Goal: Information Seeking & Learning: Check status

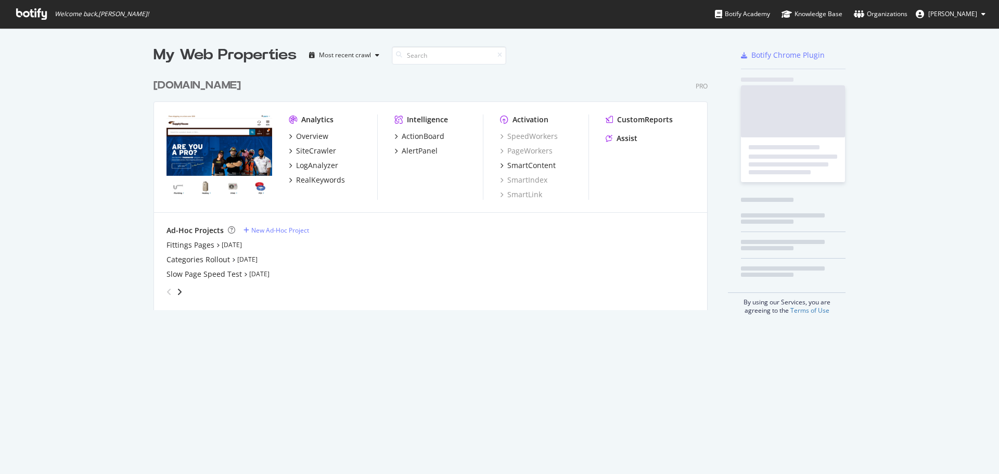
scroll to position [237, 558]
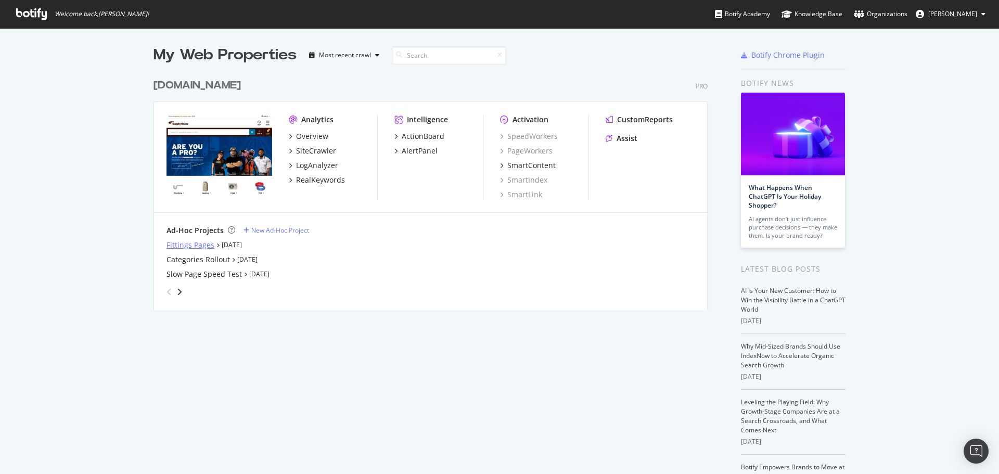
click at [195, 240] on div "Fittings Pages" at bounding box center [191, 245] width 48 height 10
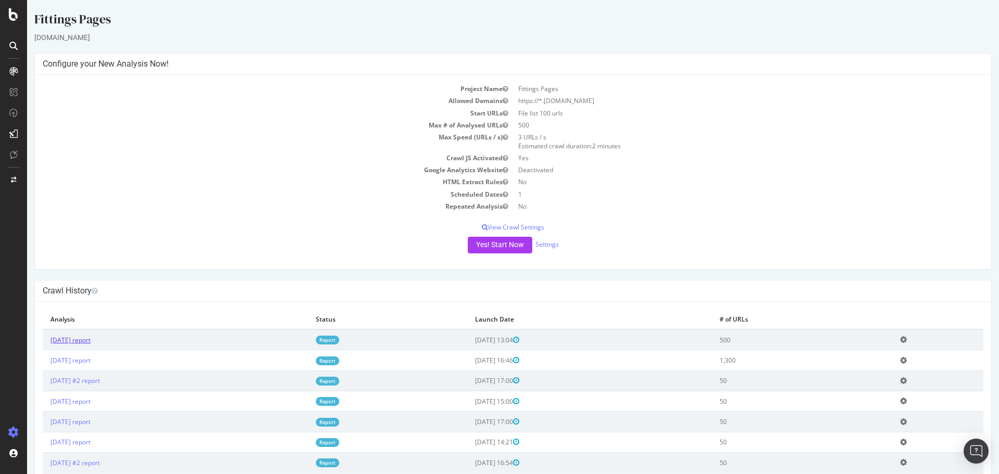
click at [91, 342] on link "2025 Aug. 22nd report" at bounding box center [70, 340] width 40 height 9
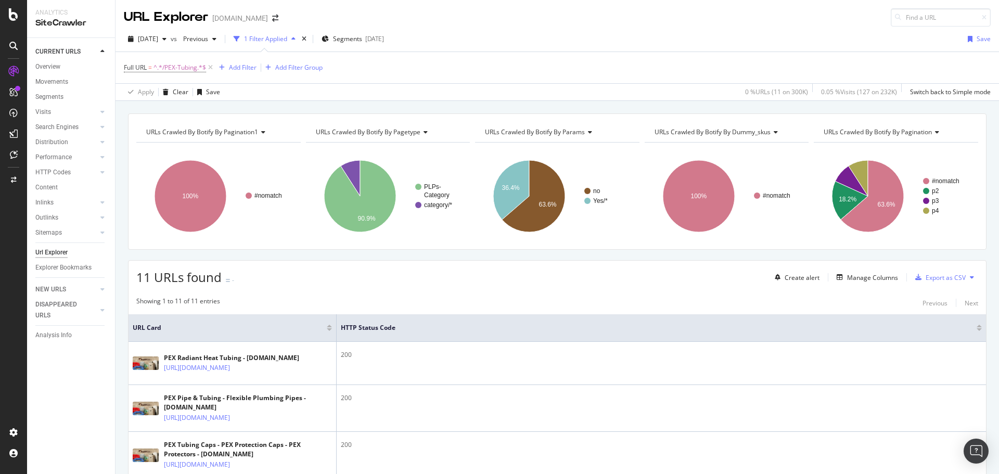
scroll to position [466, 0]
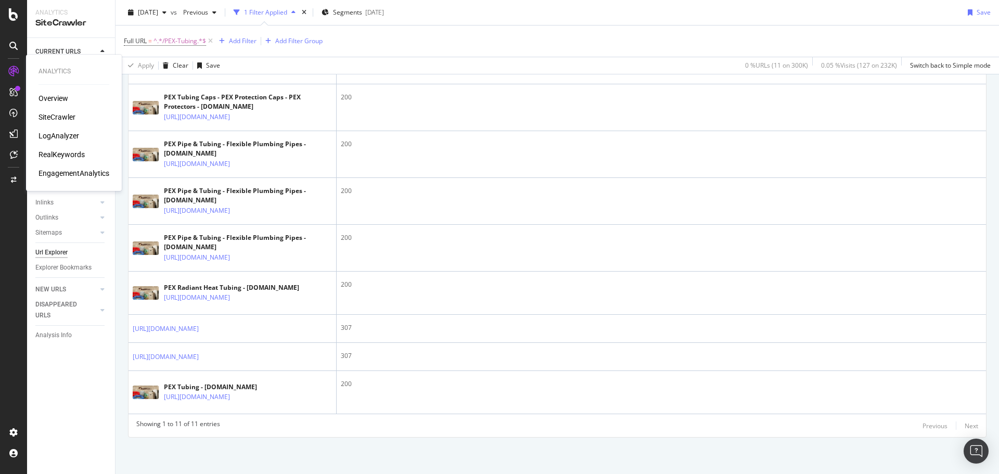
click at [45, 134] on div "LogAnalyzer" at bounding box center [59, 136] width 41 height 10
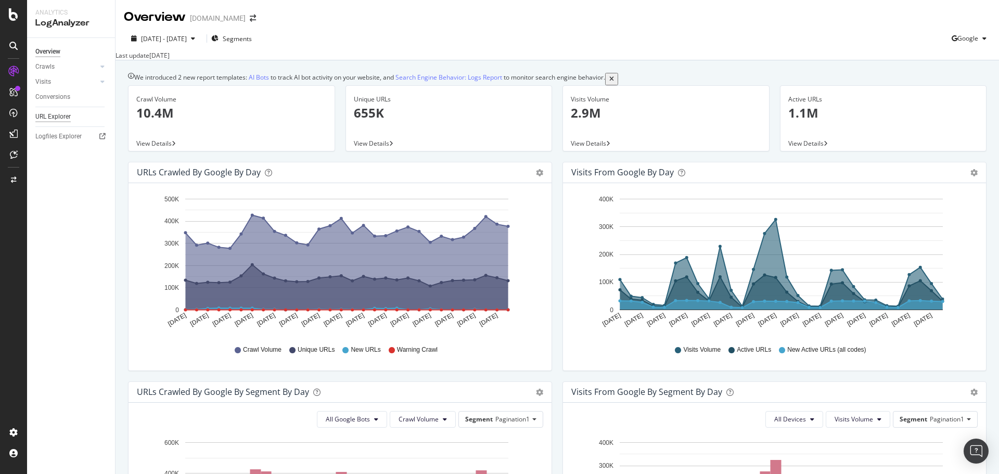
click at [63, 116] on div "URL Explorer" at bounding box center [52, 116] width 35 height 11
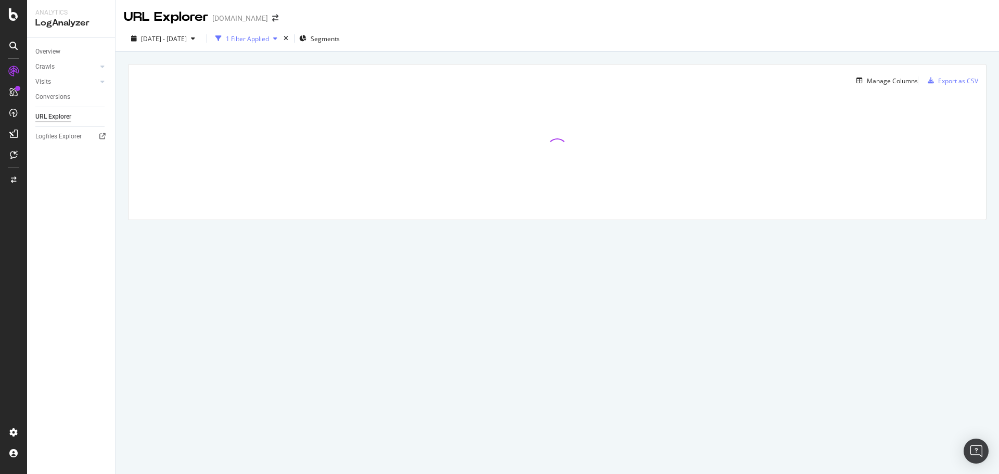
click at [226, 39] on div "button" at bounding box center [218, 38] width 15 height 15
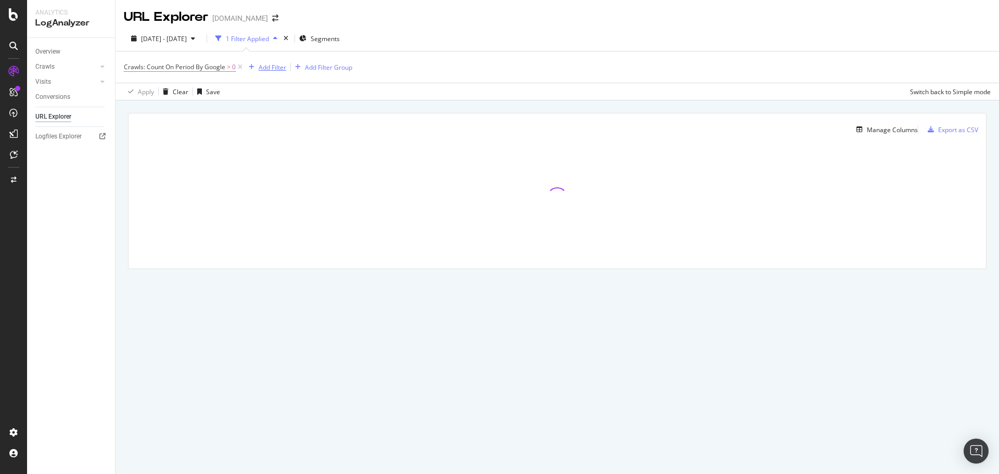
click at [273, 64] on div "Add Filter" at bounding box center [273, 67] width 28 height 9
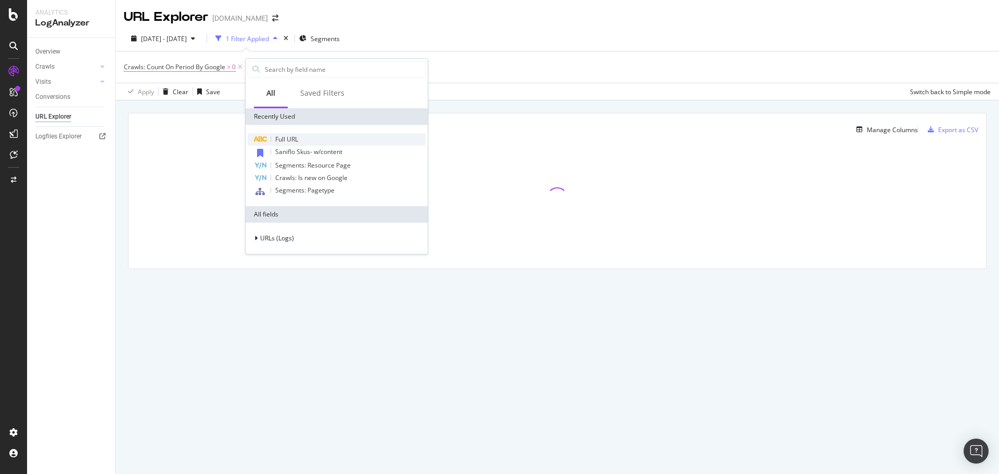
click at [293, 135] on span "Full URL" at bounding box center [286, 139] width 23 height 9
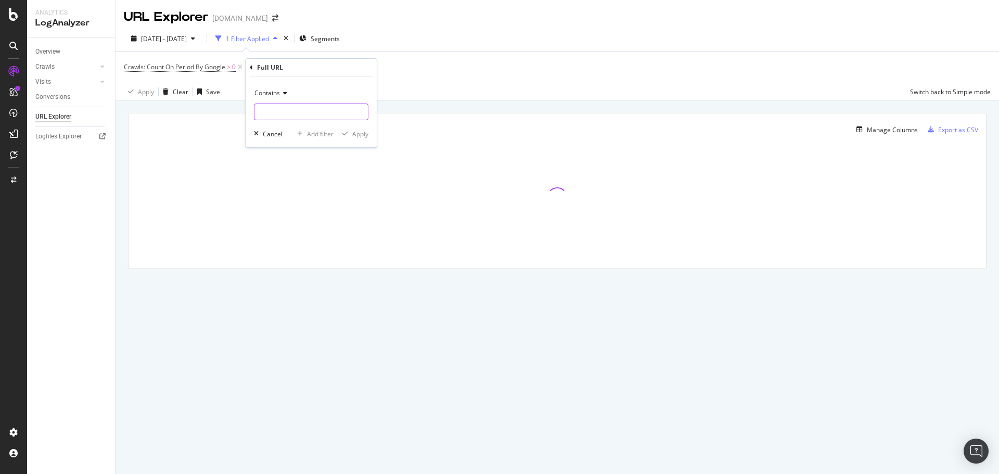
click at [289, 115] on input "text" at bounding box center [311, 112] width 113 height 17
paste input "Hey [PERSON_NAME], just in a call with [PERSON_NAME], just double checking thin…"
type input "Hey [PERSON_NAME], just in a call with [PERSON_NAME], just double checking thin…"
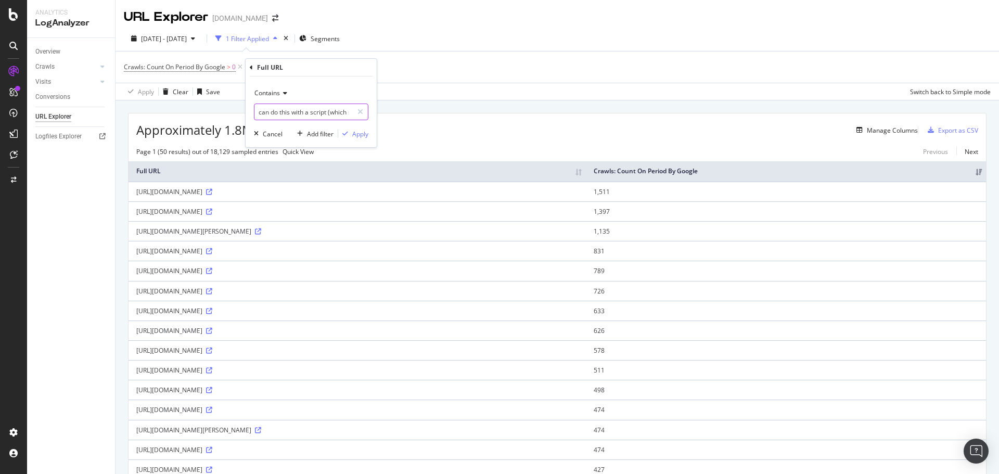
click at [324, 116] on input "Hey [PERSON_NAME], just in a call with [PERSON_NAME], just double checking thin…" at bounding box center [304, 112] width 98 height 17
click at [296, 115] on input "text" at bounding box center [311, 112] width 113 height 17
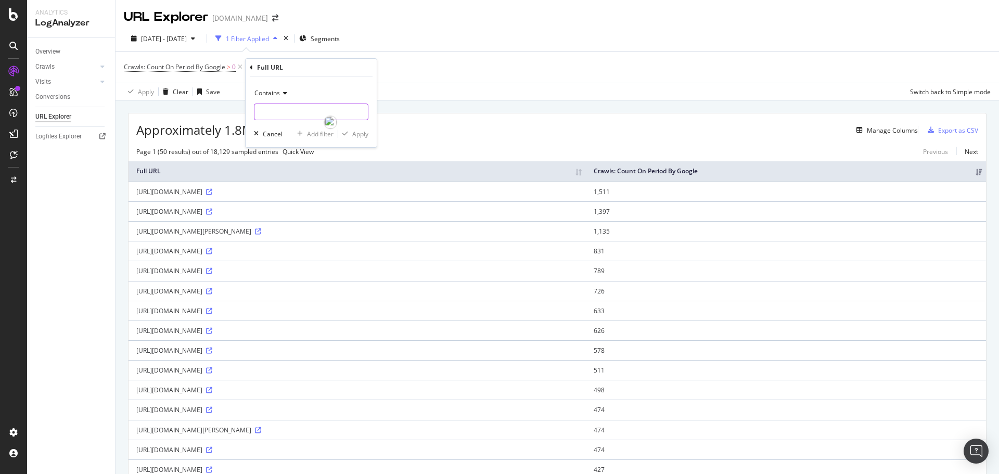
paste input "[URL][DOMAIN_NAME]"
type input "[URL][DOMAIN_NAME]"
click at [288, 88] on div "Contains" at bounding box center [311, 93] width 115 height 17
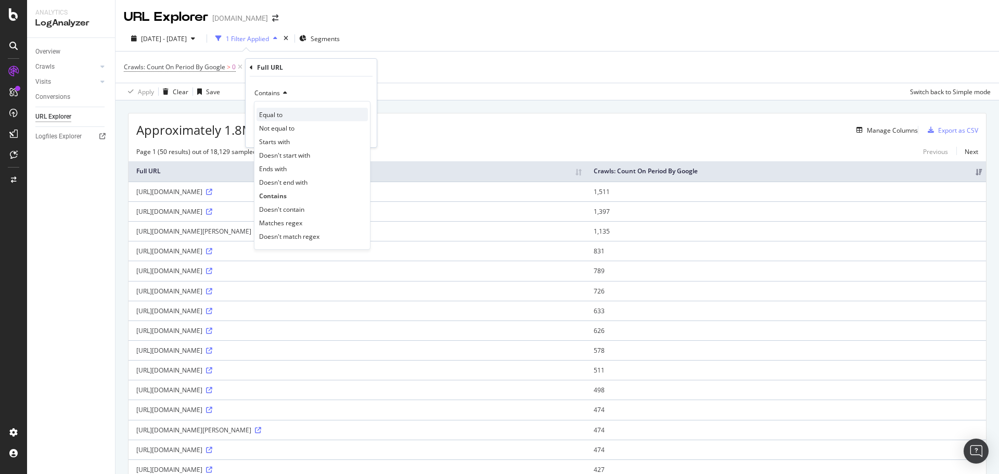
click at [284, 112] on div "Equal to" at bounding box center [312, 115] width 111 height 14
click at [358, 132] on div "Apply" at bounding box center [360, 134] width 16 height 9
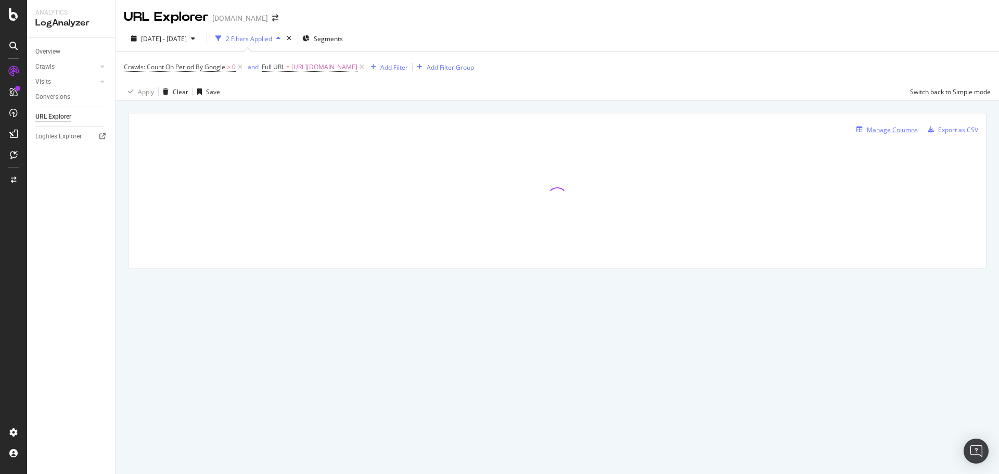
click at [867, 129] on div "Manage Columns" at bounding box center [892, 129] width 51 height 9
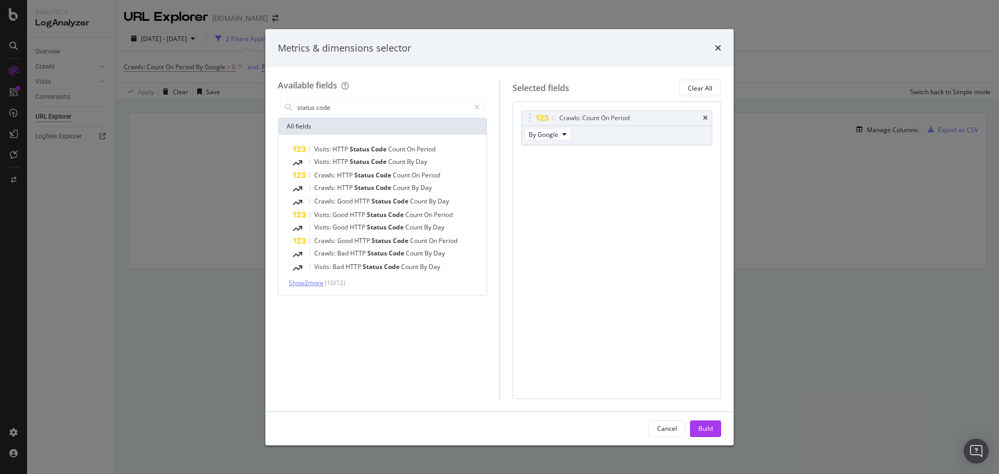
type input "status code"
click at [322, 286] on span "Show 2 more" at bounding box center [306, 282] width 35 height 9
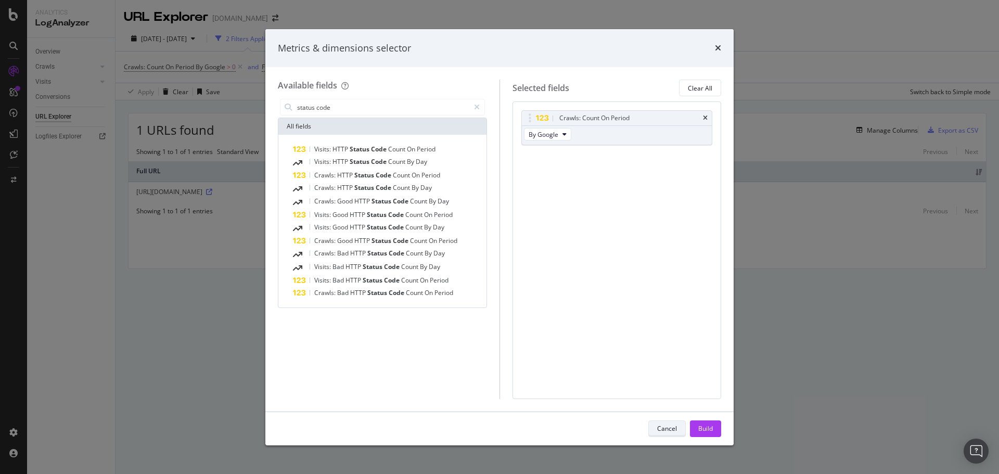
click at [675, 430] on div "Cancel" at bounding box center [667, 428] width 20 height 9
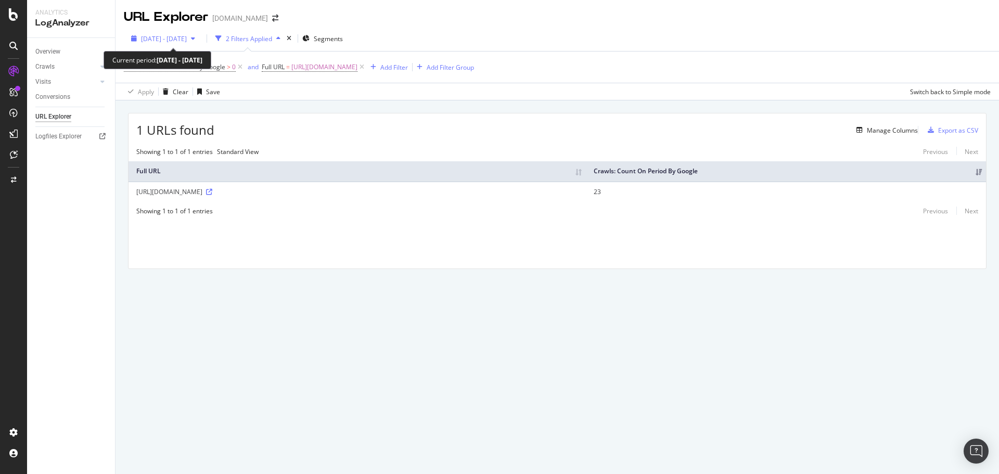
click at [174, 43] on div "[DATE] - [DATE]" at bounding box center [163, 38] width 72 height 9
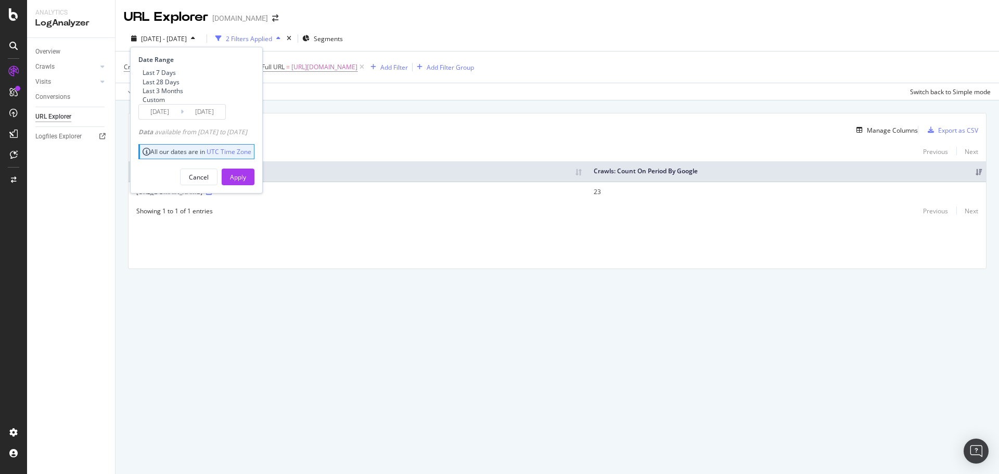
click at [170, 119] on input "[DATE]" at bounding box center [160, 112] width 42 height 15
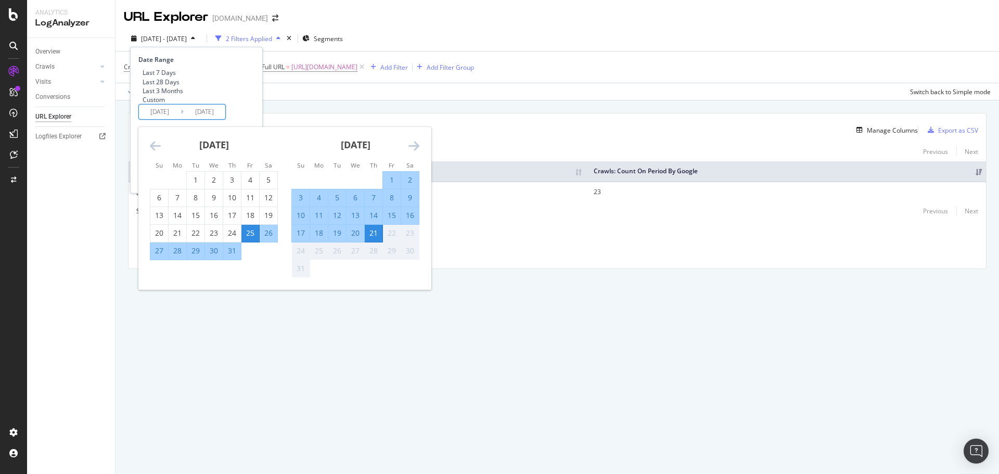
click at [378, 238] on div "21" at bounding box center [374, 233] width 18 height 10
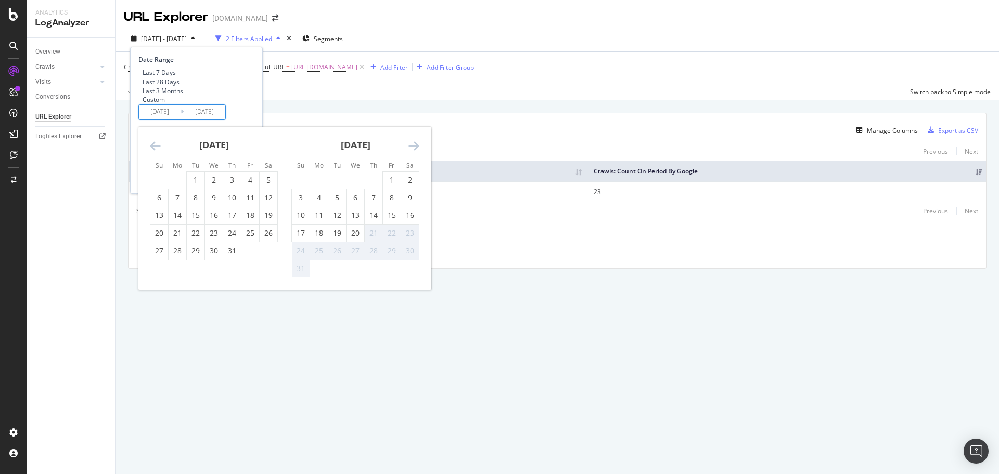
type input "[DATE]"
click at [378, 238] on div "21" at bounding box center [374, 233] width 18 height 10
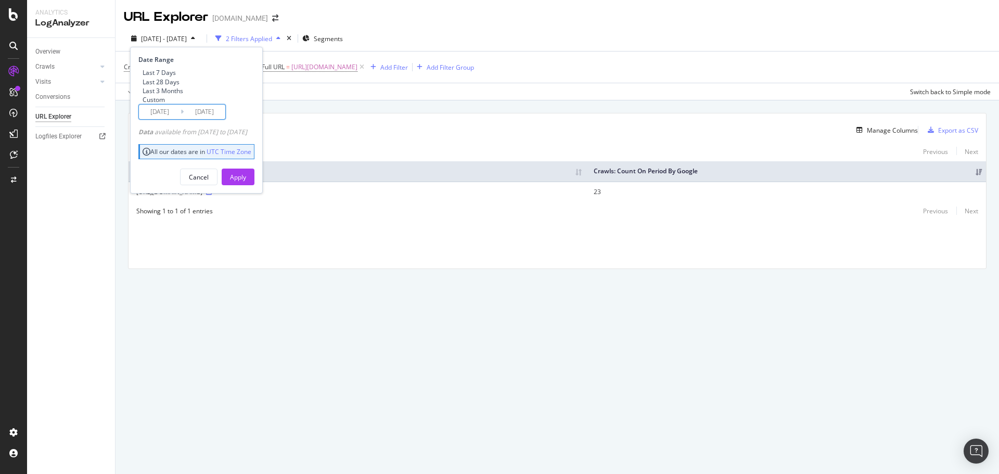
click at [172, 119] on input "[DATE]" at bounding box center [160, 112] width 42 height 15
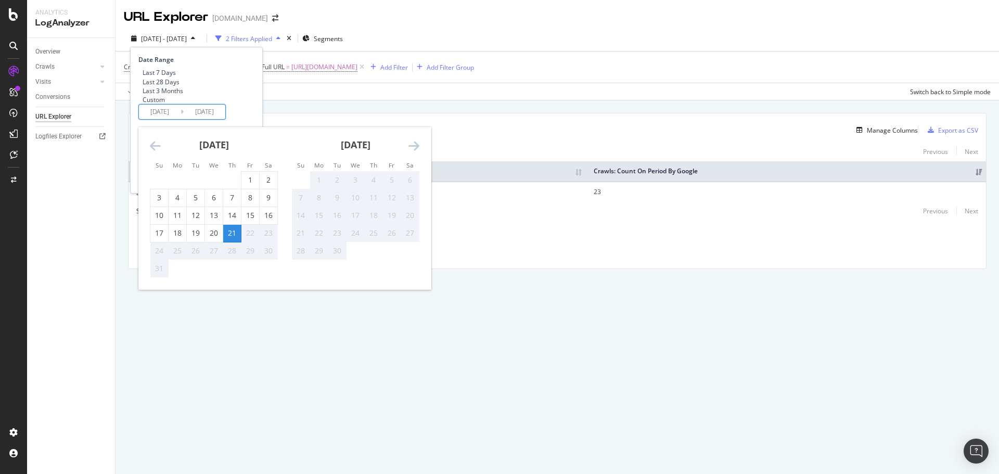
click at [237, 238] on div "21" at bounding box center [232, 233] width 18 height 10
click at [252, 120] on div "Date Range Last 7 Days Last 28 Days Last 3 Months Custom [DATE] Navigate forwar…" at bounding box center [194, 87] width 113 height 65
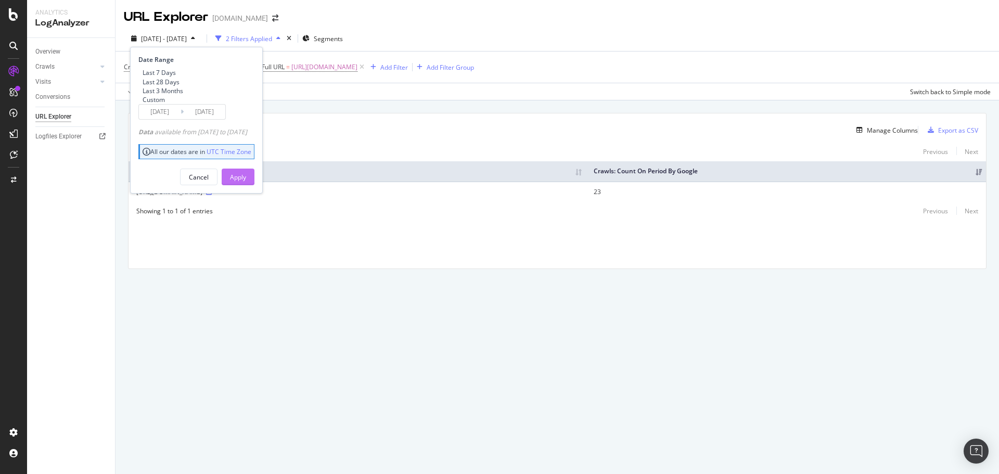
click at [246, 185] on div "Apply" at bounding box center [238, 177] width 16 height 16
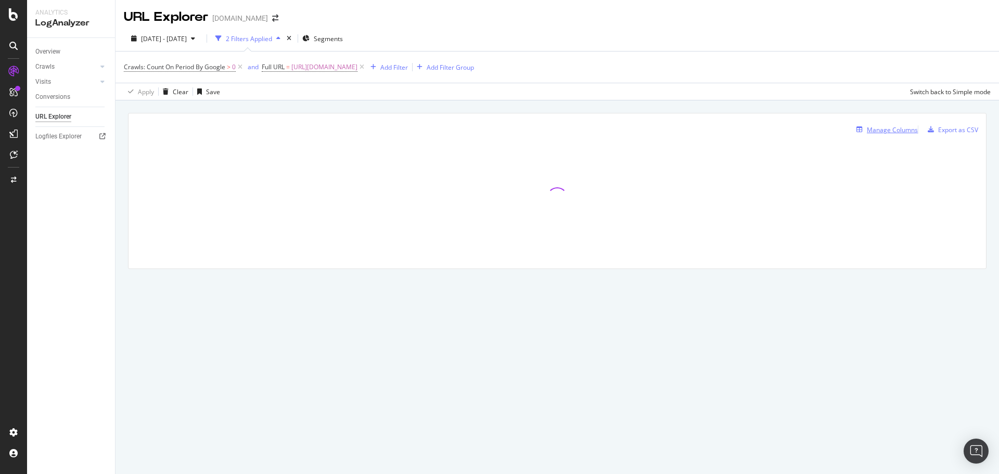
click at [897, 128] on div "Manage Columns" at bounding box center [892, 129] width 51 height 9
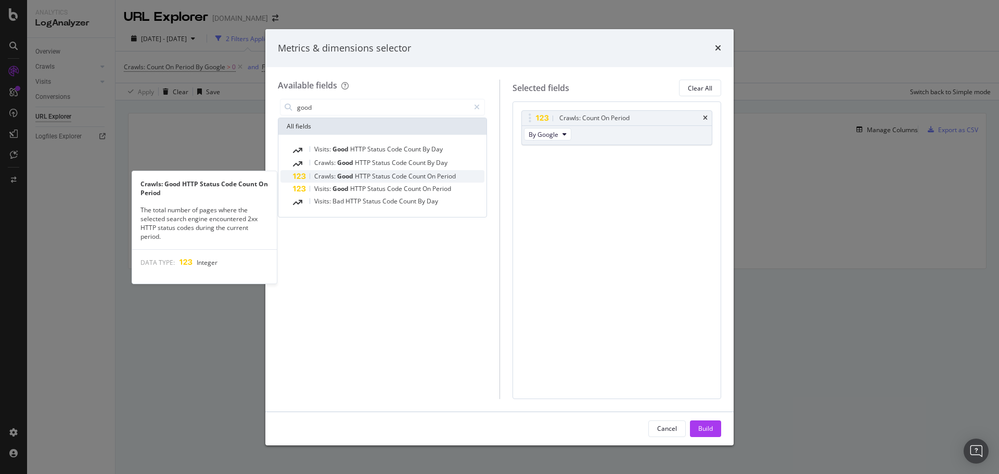
type input "good"
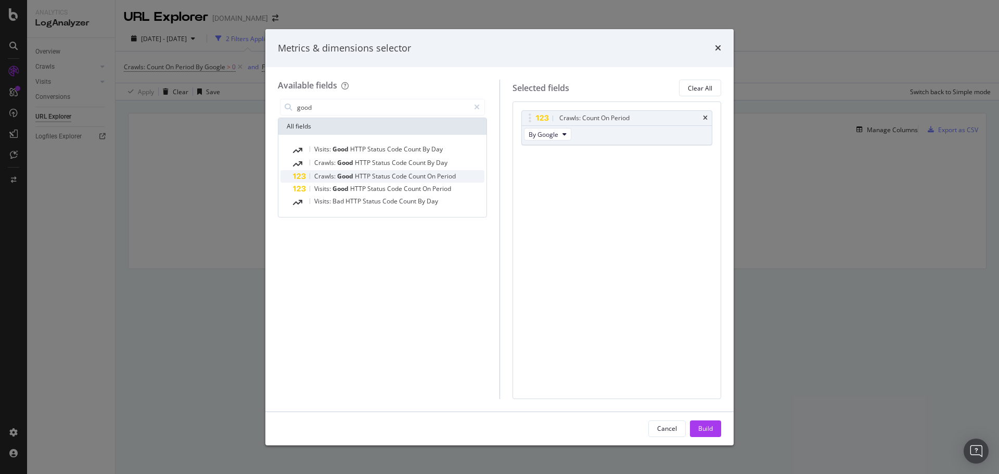
click at [447, 178] on span "Period" at bounding box center [446, 176] width 19 height 9
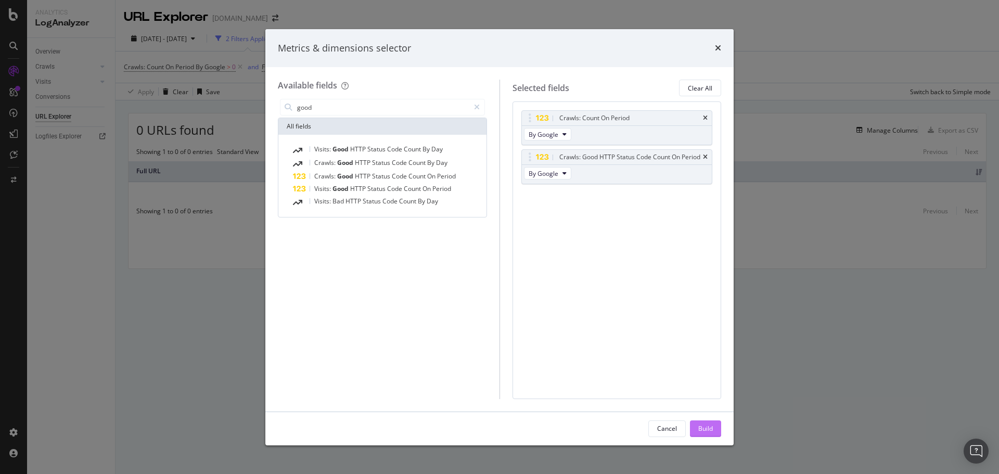
click at [718, 428] on button "Build" at bounding box center [705, 429] width 31 height 17
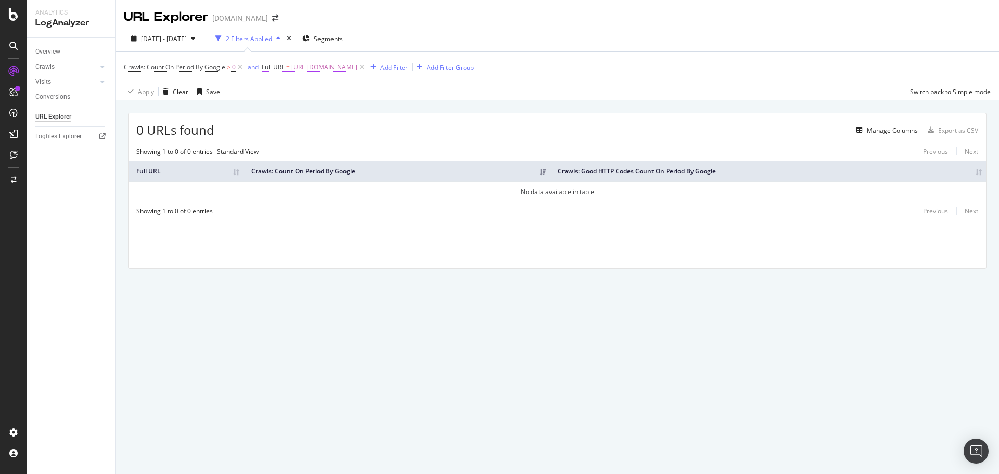
click at [350, 70] on span "[URL][DOMAIN_NAME]" at bounding box center [325, 67] width 66 height 15
click at [347, 111] on input "[URL][DOMAIN_NAME]" at bounding box center [321, 110] width 98 height 17
click at [868, 133] on div "Manage Columns" at bounding box center [892, 130] width 51 height 9
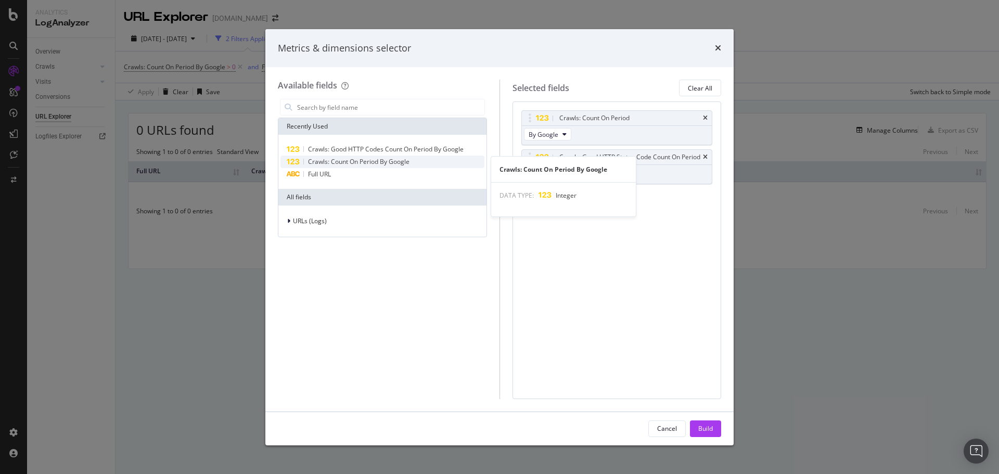
click at [361, 161] on span "Crawls: Count On Period By Google" at bounding box center [359, 161] width 102 height 9
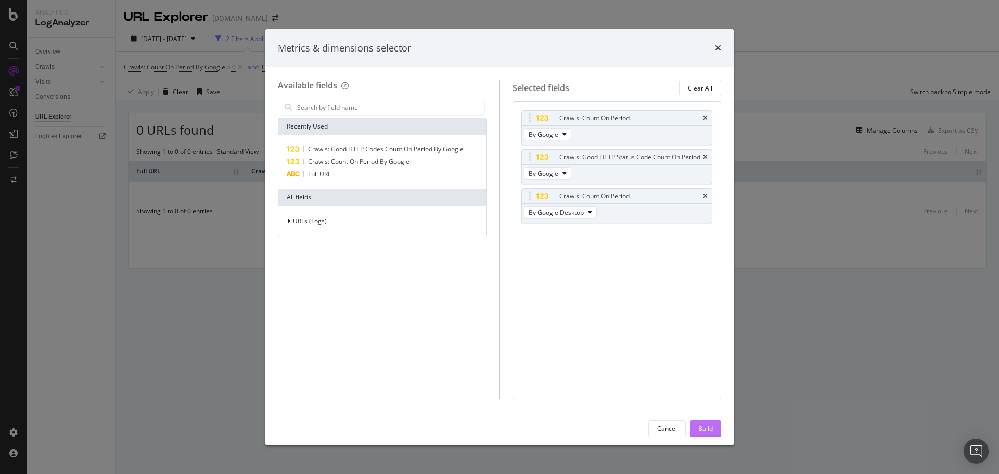
click at [700, 428] on div "Build" at bounding box center [706, 428] width 15 height 9
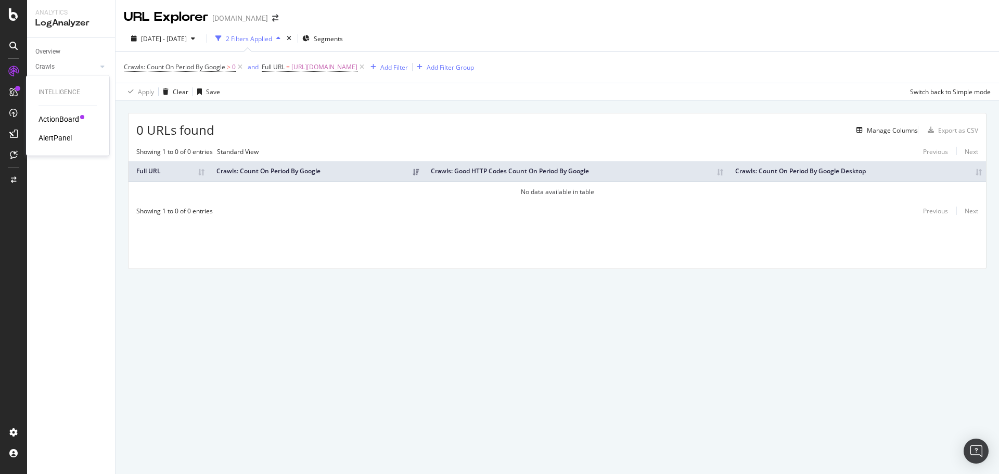
click at [44, 142] on div "AlertPanel" at bounding box center [55, 138] width 33 height 10
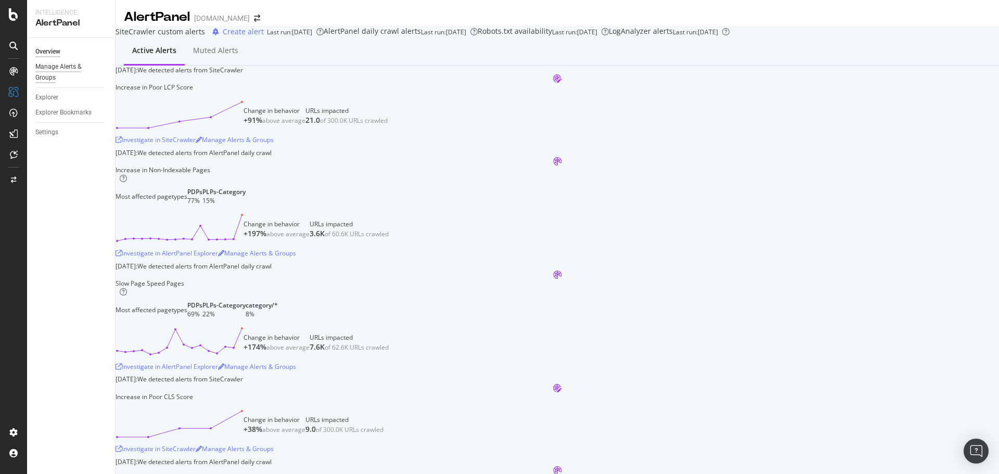
click at [68, 71] on div "Manage Alerts & Groups" at bounding box center [66, 72] width 62 height 22
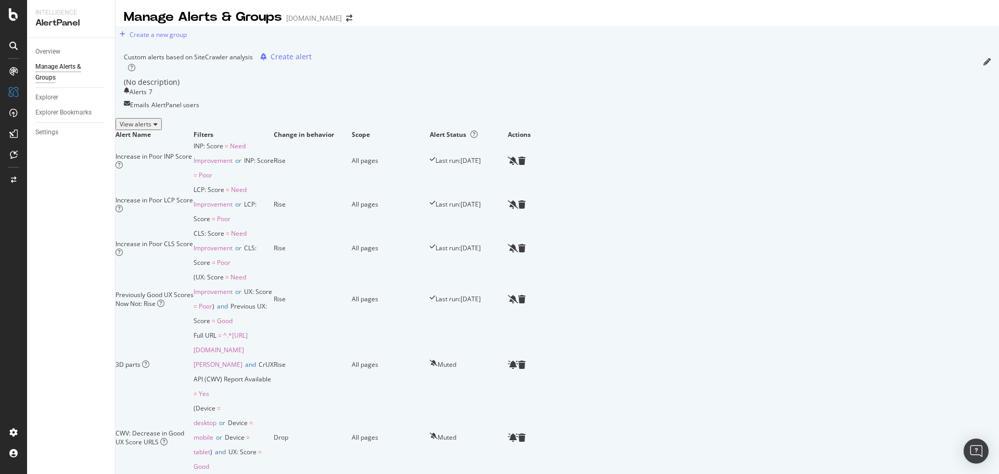
click at [64, 94] on link "Explorer" at bounding box center [71, 97] width 72 height 11
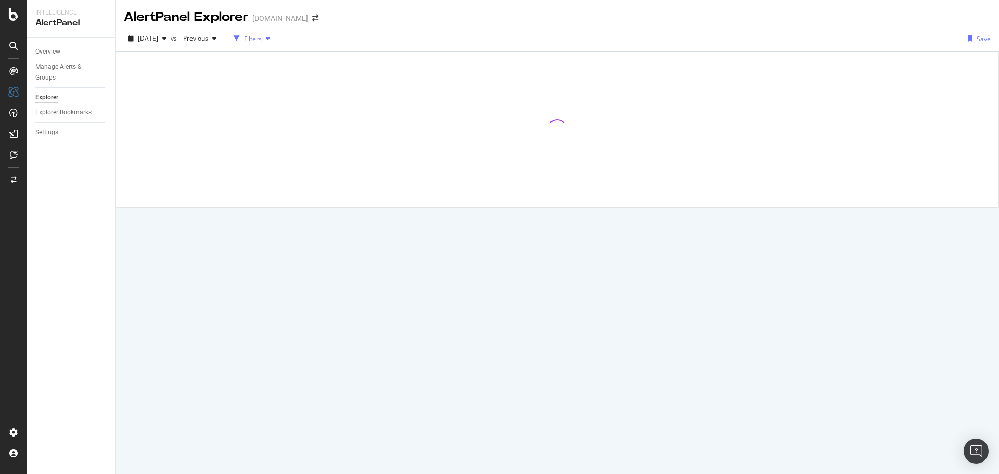
click at [262, 43] on div "Filters" at bounding box center [253, 38] width 18 height 9
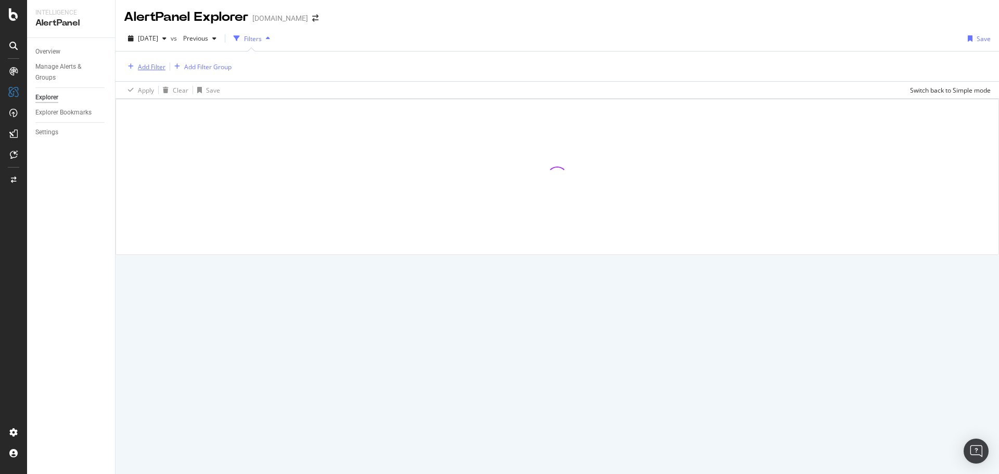
click at [162, 67] on div "Add Filter" at bounding box center [152, 66] width 28 height 9
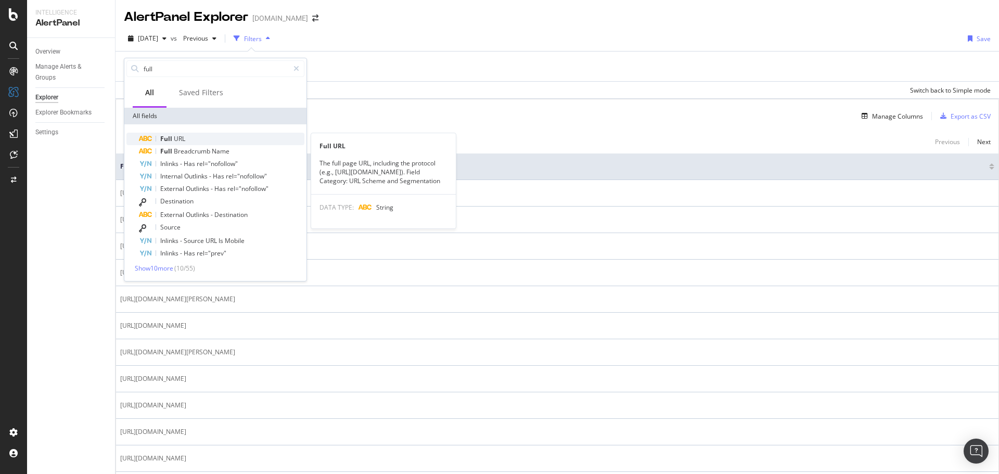
type input "full"
click at [187, 141] on div "Full URL" at bounding box center [222, 139] width 166 height 12
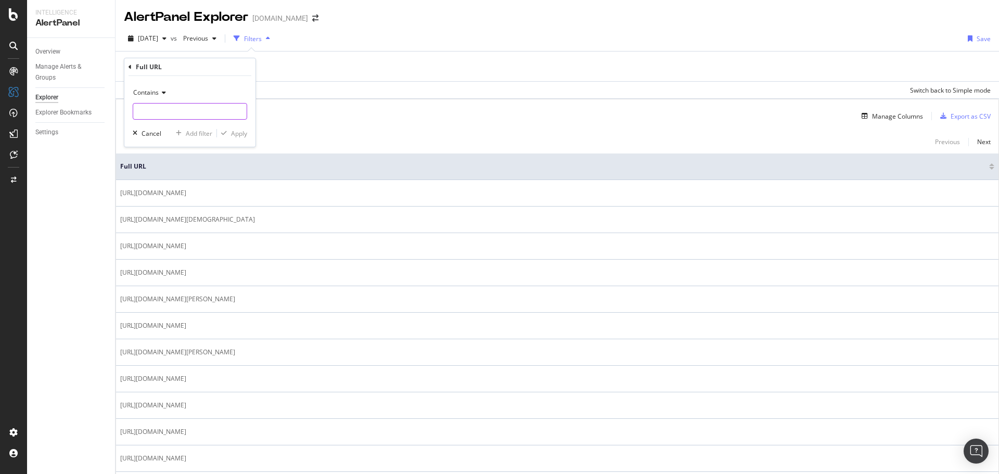
click at [188, 111] on input "text" at bounding box center [189, 111] width 113 height 17
paste input "[URL][DOMAIN_NAME]"
type input "[URL][DOMAIN_NAME]"
click at [153, 100] on div "Contains" at bounding box center [190, 92] width 115 height 17
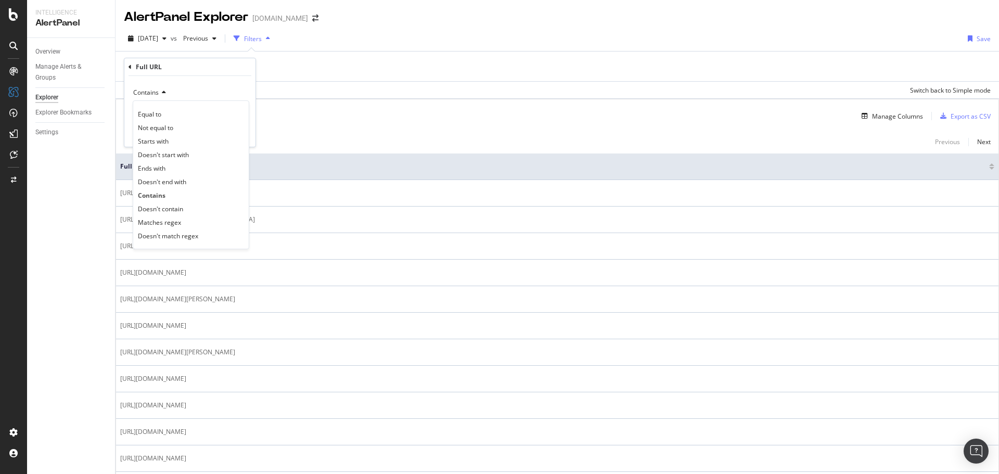
scroll to position [0, 0]
click at [153, 109] on div "Equal to" at bounding box center [190, 114] width 111 height 14
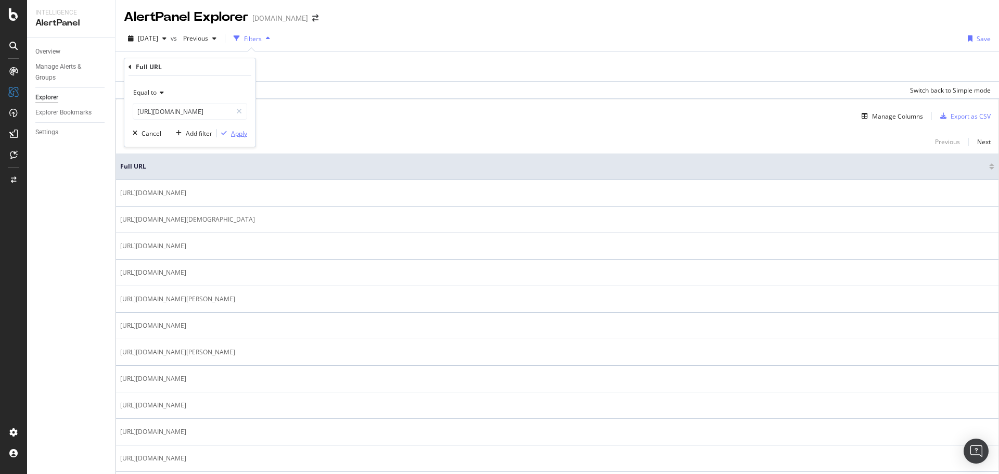
click at [231, 134] on div "Apply" at bounding box center [239, 133] width 16 height 9
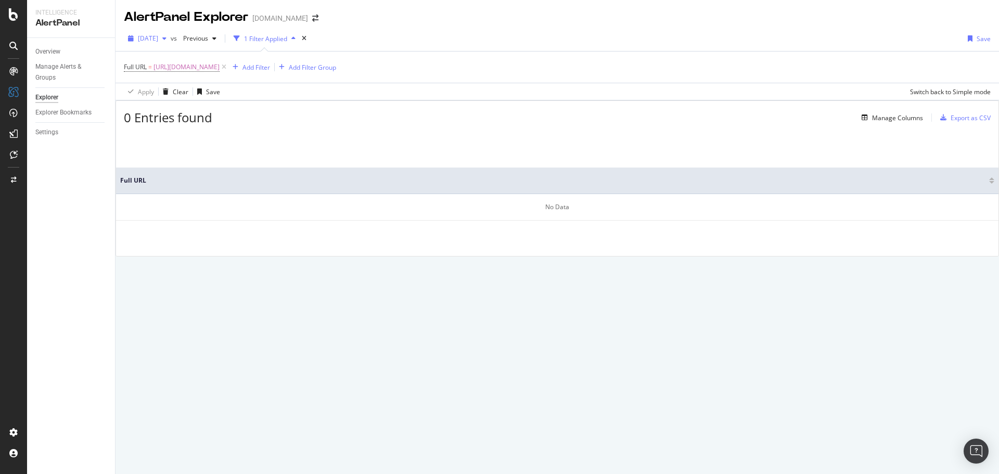
click at [171, 42] on div "[DATE]" at bounding box center [147, 39] width 47 height 16
click at [182, 78] on div "[DATE]" at bounding box center [166, 78] width 54 height 9
click at [191, 66] on span "[URL][DOMAIN_NAME]" at bounding box center [187, 67] width 66 height 15
click at [211, 108] on input "[URL][DOMAIN_NAME]" at bounding box center [182, 110] width 98 height 17
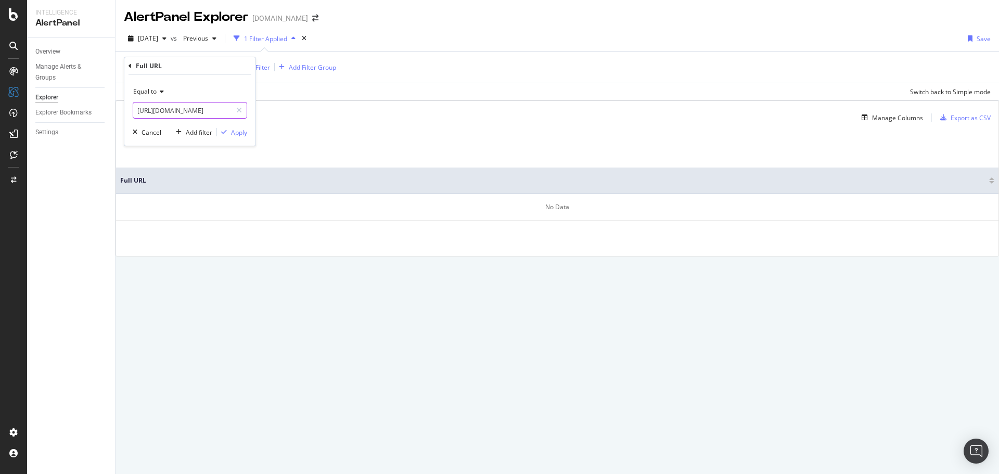
click at [211, 108] on input "[URL][DOMAIN_NAME]" at bounding box center [182, 110] width 98 height 17
click at [197, 104] on input "[URL][DOMAIN_NAME]" at bounding box center [182, 110] width 98 height 17
click at [292, 90] on div "Apply Clear Save Switch back to Simple mode" at bounding box center [558, 91] width 884 height 17
click at [208, 37] on span "Previous" at bounding box center [193, 38] width 29 height 9
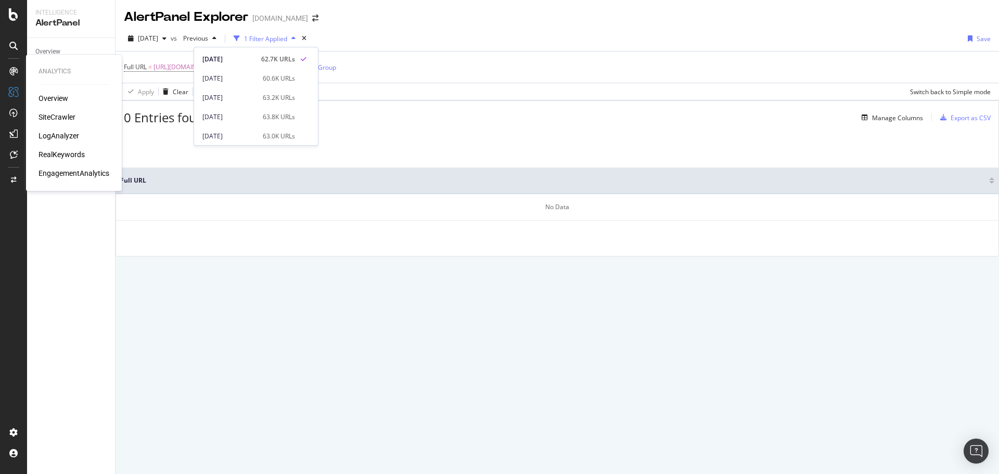
click at [58, 136] on div "LogAnalyzer" at bounding box center [59, 136] width 41 height 10
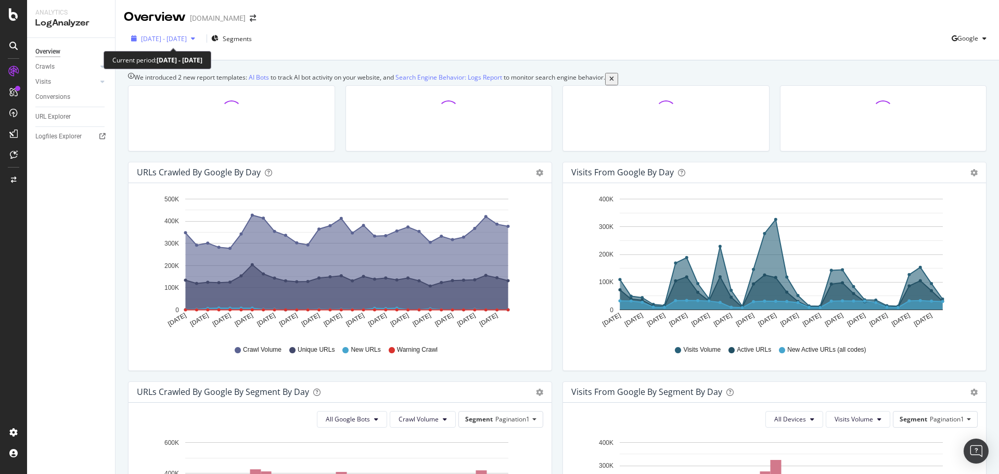
click at [187, 39] on span "[DATE] - [DATE]" at bounding box center [164, 38] width 46 height 9
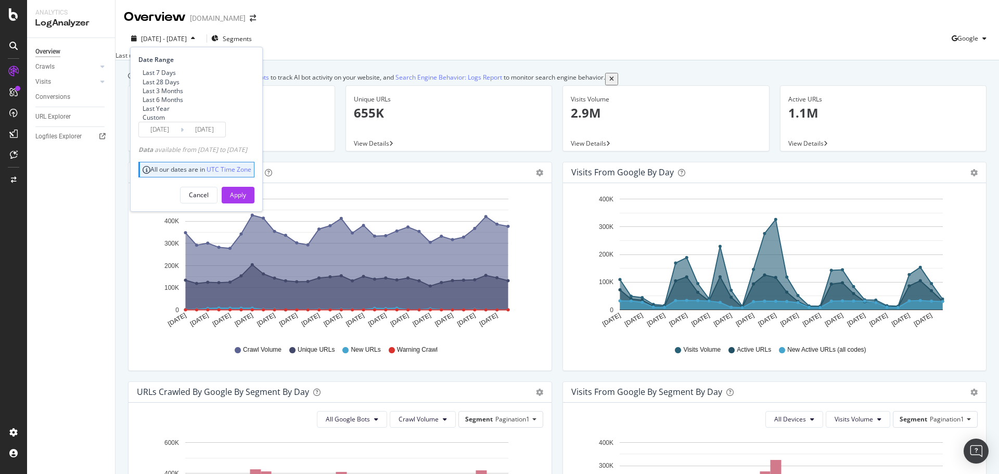
click at [175, 74] on div "Last 7 Days" at bounding box center [159, 72] width 33 height 9
type input "[DATE]"
click at [246, 199] on div "Apply" at bounding box center [238, 195] width 16 height 9
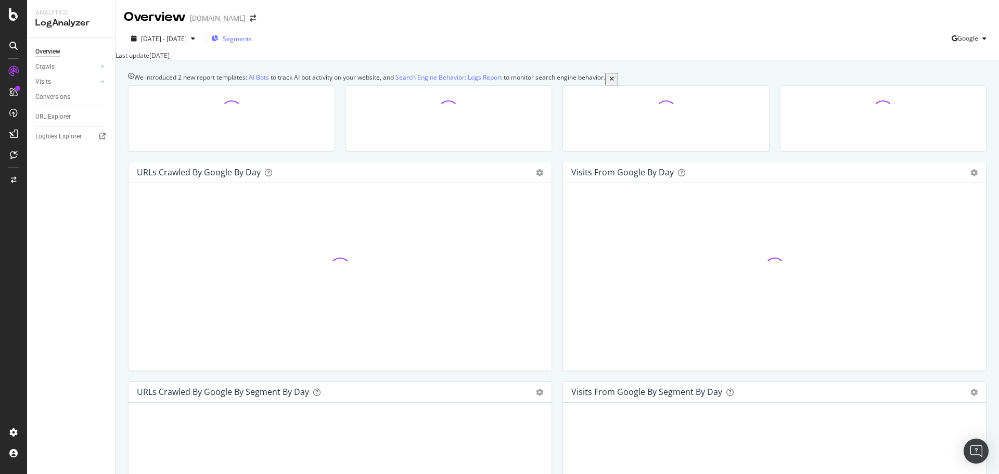
click at [250, 39] on span "Segments" at bounding box center [237, 38] width 29 height 9
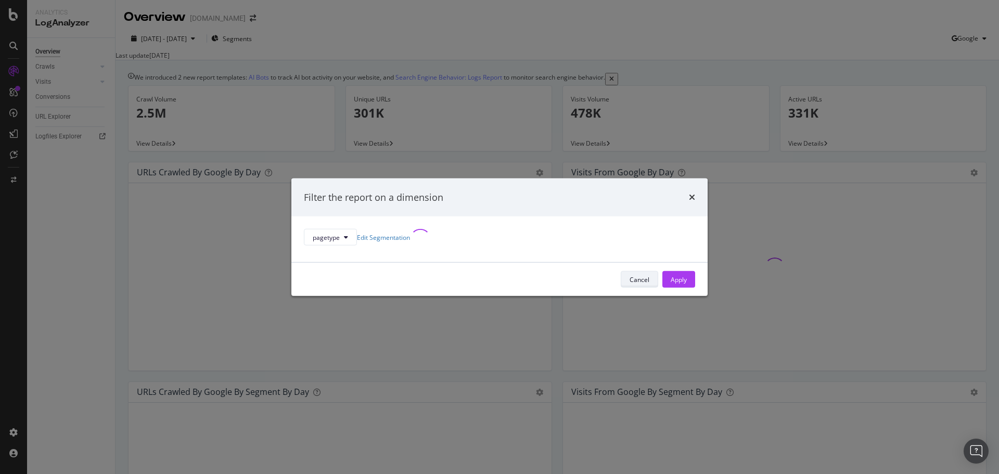
click at [630, 284] on div "Cancel" at bounding box center [640, 279] width 20 height 9
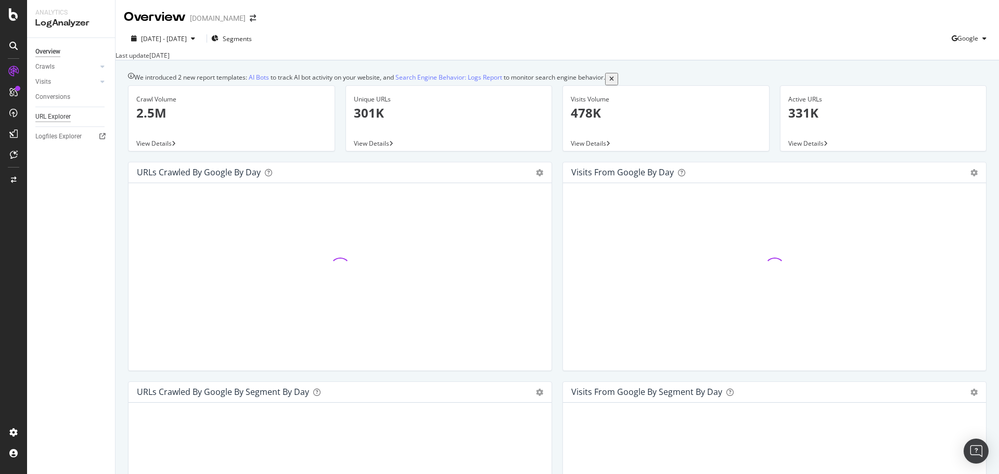
click at [61, 117] on div "URL Explorer" at bounding box center [52, 116] width 35 height 11
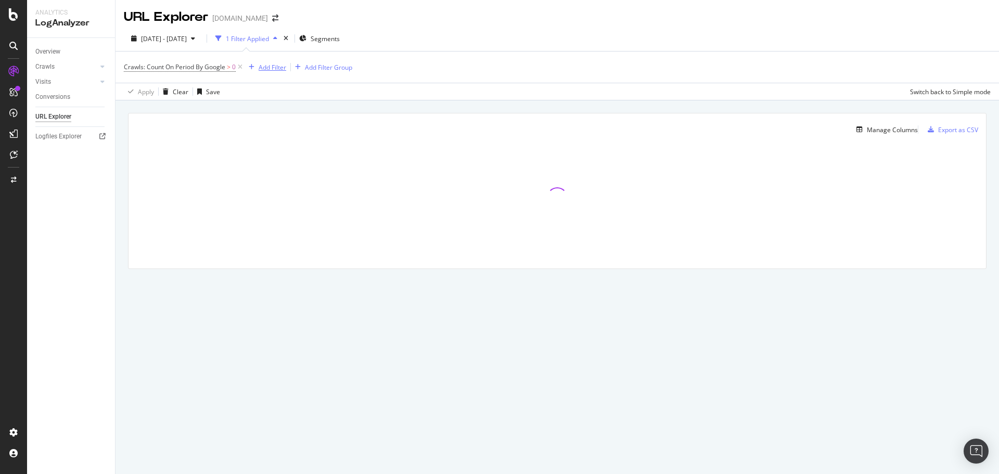
click at [265, 66] on div "Add Filter" at bounding box center [273, 67] width 28 height 9
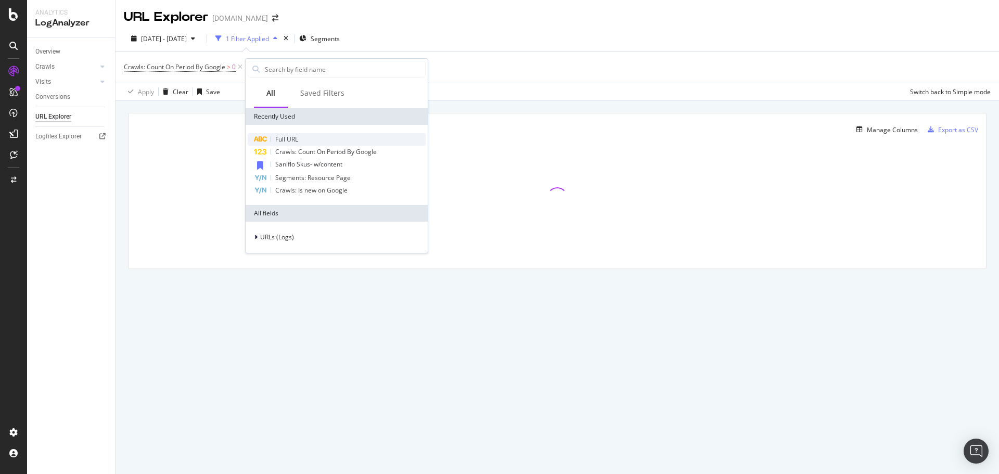
click at [278, 135] on span "Full URL" at bounding box center [286, 139] width 23 height 9
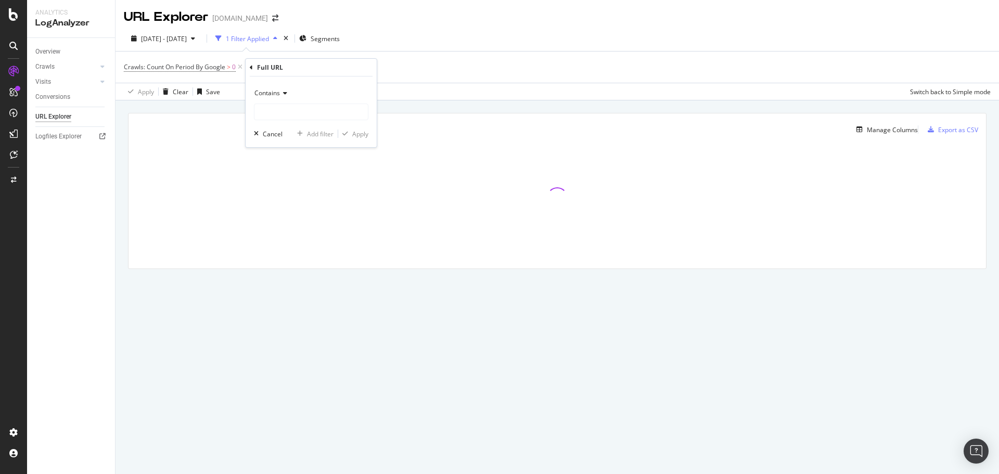
click at [285, 99] on div "Contains" at bounding box center [311, 93] width 115 height 17
click at [283, 109] on div "Equal to" at bounding box center [312, 115] width 111 height 14
click at [283, 110] on input "text" at bounding box center [311, 112] width 113 height 17
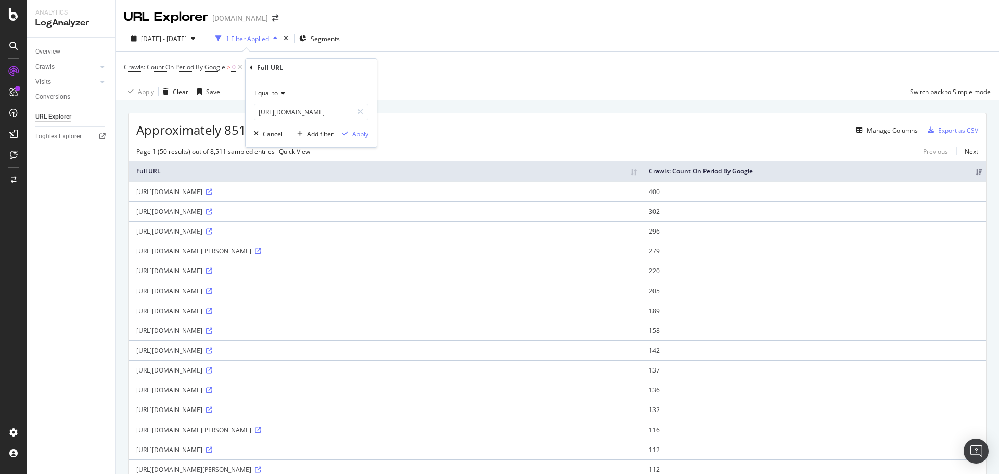
type input "[URL][DOMAIN_NAME]"
click at [368, 133] on div "Apply" at bounding box center [360, 134] width 16 height 9
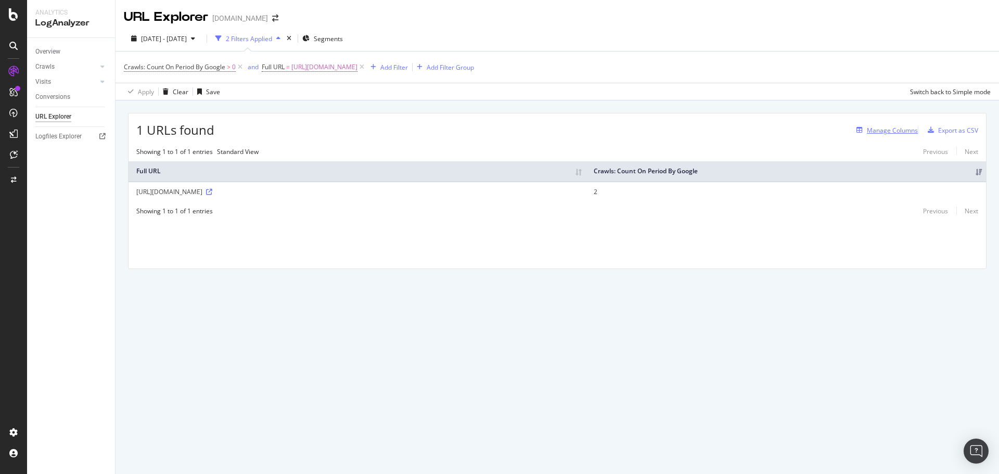
click at [883, 129] on div "Manage Columns" at bounding box center [892, 130] width 51 height 9
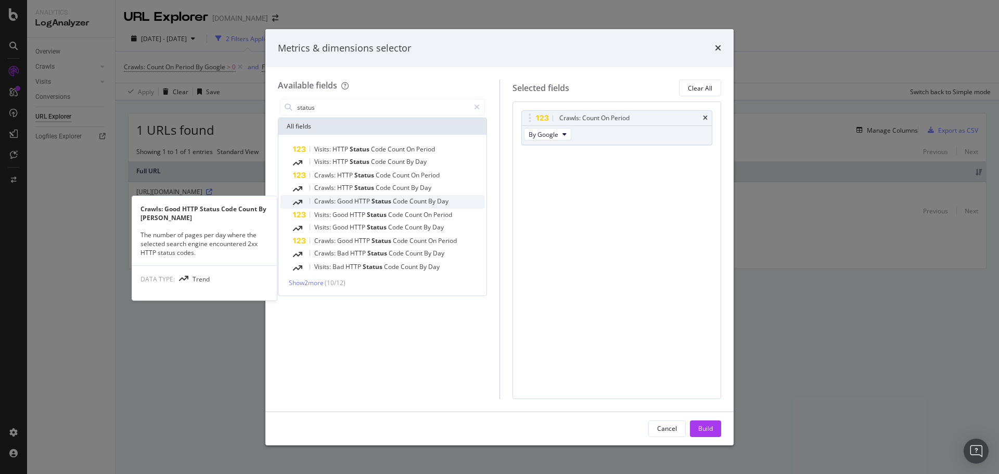
type input "status"
click at [364, 204] on span "HTTP" at bounding box center [362, 201] width 17 height 9
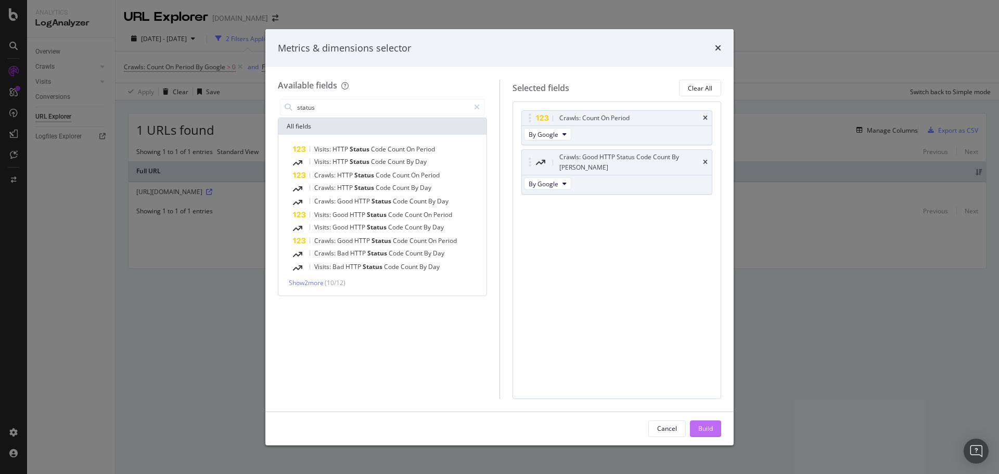
click at [693, 421] on button "Build" at bounding box center [705, 429] width 31 height 17
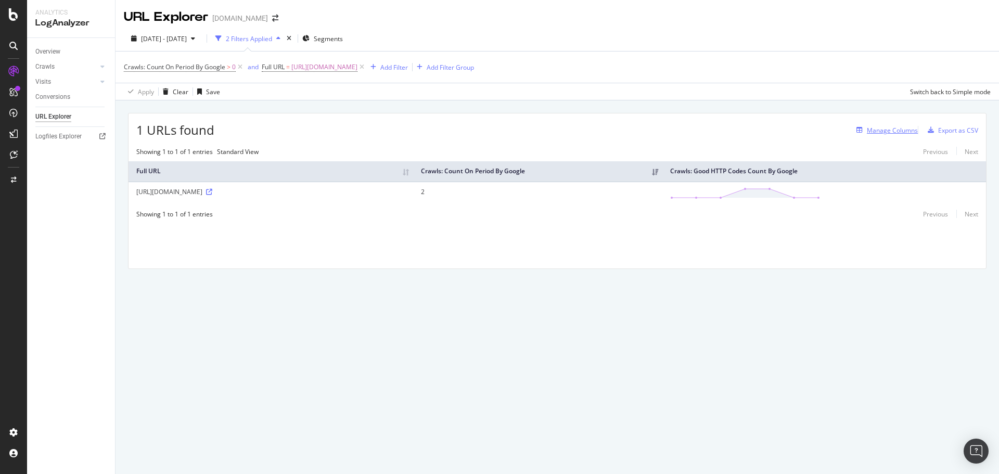
click at [879, 133] on div "Manage Columns" at bounding box center [892, 130] width 51 height 9
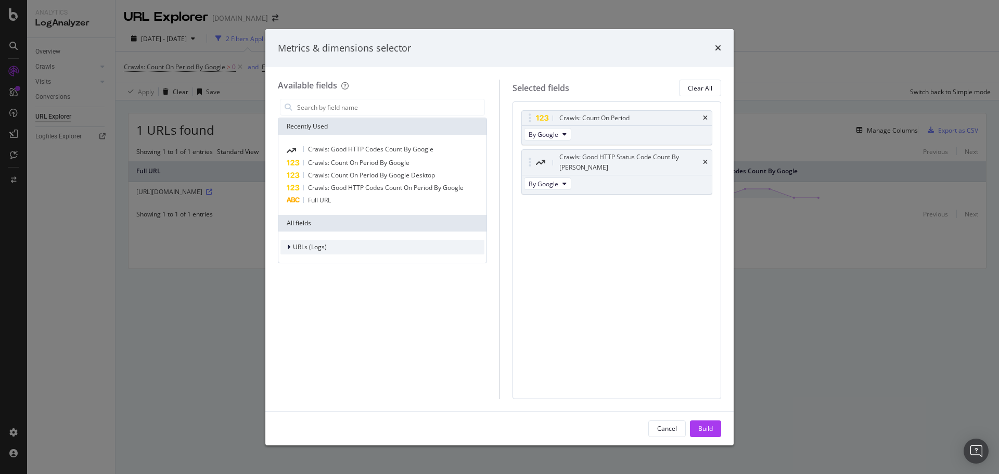
click at [306, 246] on span "URLs (Logs)" at bounding box center [310, 247] width 34 height 9
click at [313, 106] on input "modal" at bounding box center [390, 107] width 188 height 16
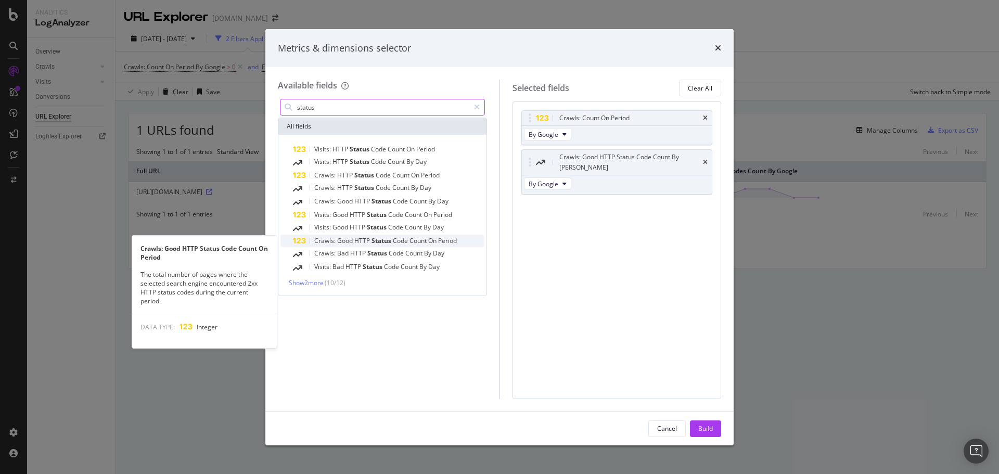
type input "status"
click at [326, 243] on span "Crawls:" at bounding box center [325, 240] width 23 height 9
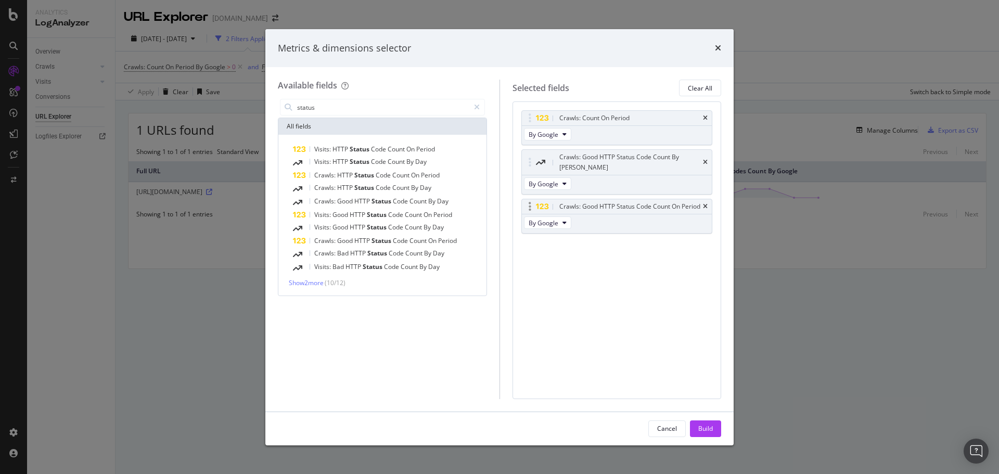
click at [707, 159] on icon "times" at bounding box center [705, 162] width 5 height 6
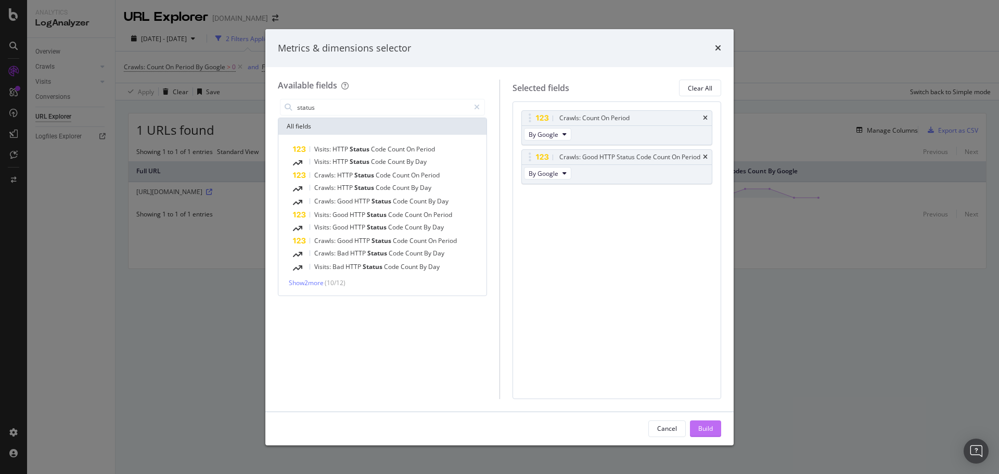
click at [699, 434] on div "Build" at bounding box center [706, 429] width 15 height 16
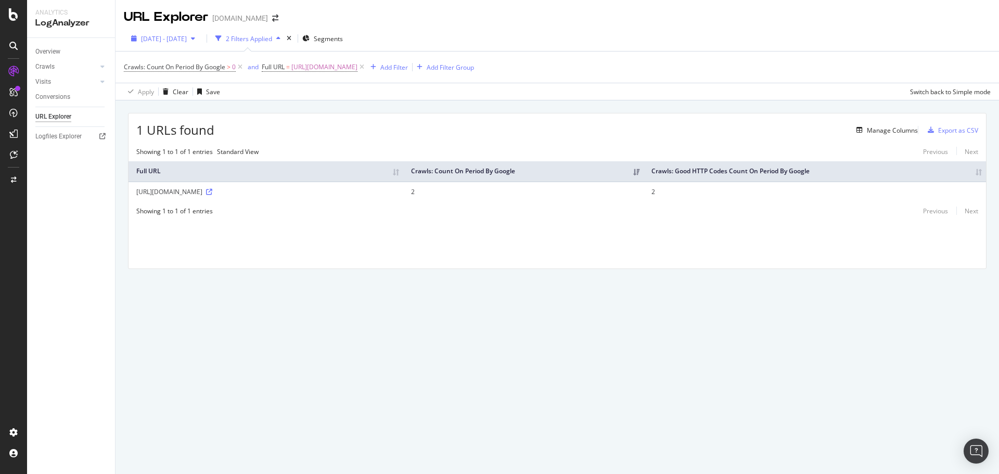
click at [202, 46] on div "[DATE] - [DATE] 2 Filters Applied Segments" at bounding box center [558, 40] width 884 height 21
click at [187, 34] on span "[DATE] - [DATE]" at bounding box center [164, 38] width 46 height 9
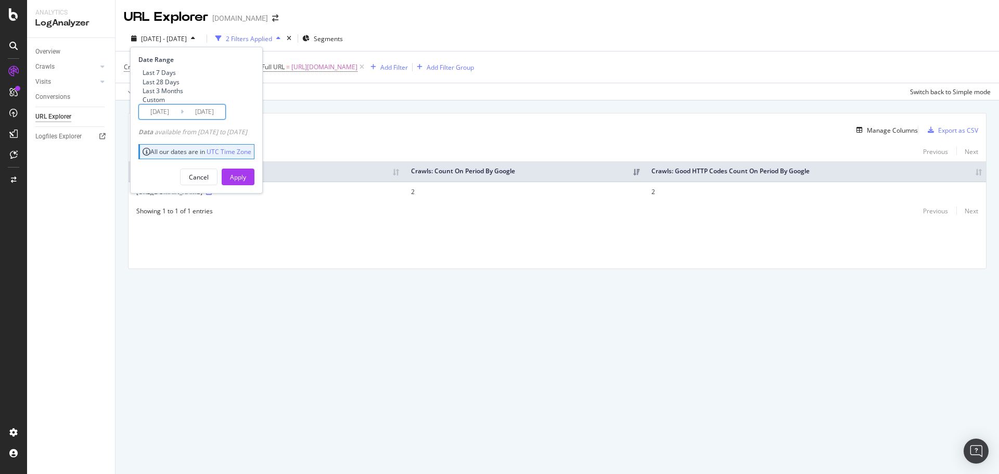
click at [172, 119] on input "[DATE]" at bounding box center [160, 112] width 42 height 15
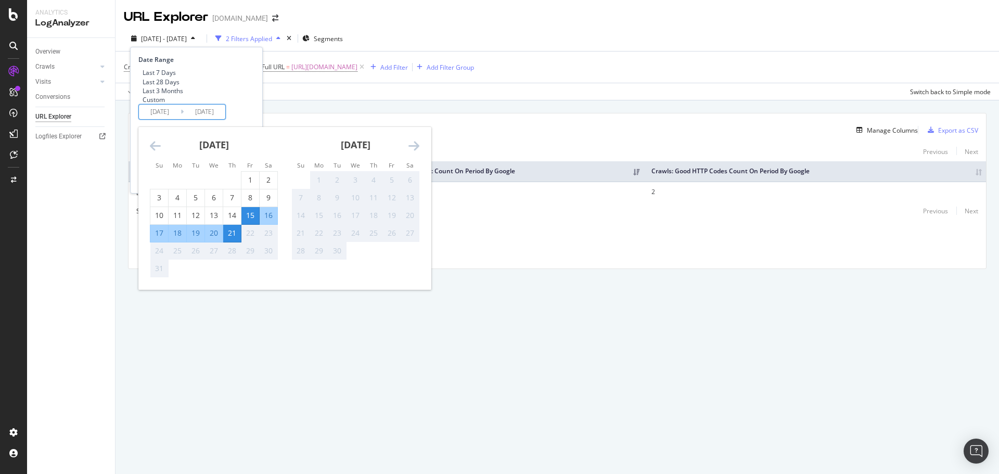
click at [197, 238] on div "19" at bounding box center [196, 233] width 18 height 10
type input "[DATE]"
click at [217, 238] on div "20" at bounding box center [214, 233] width 18 height 10
type input "[DATE]"
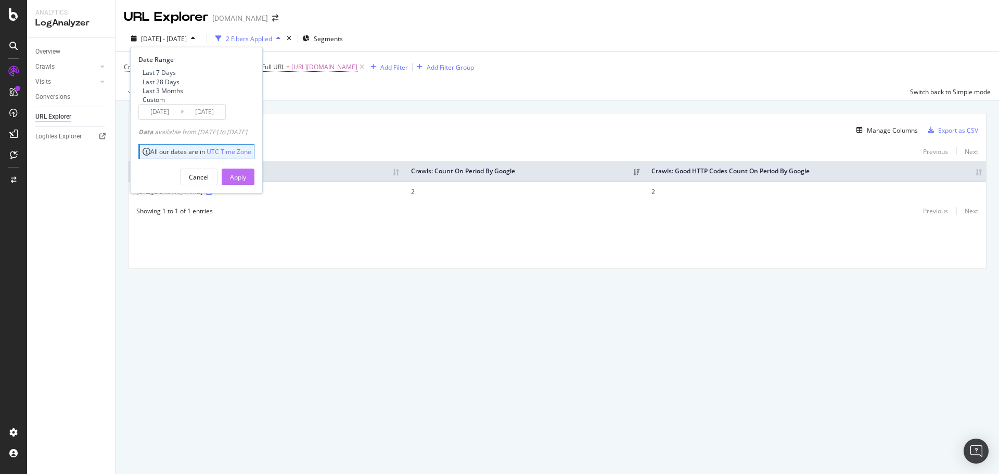
click at [246, 182] on div "Apply" at bounding box center [238, 177] width 16 height 9
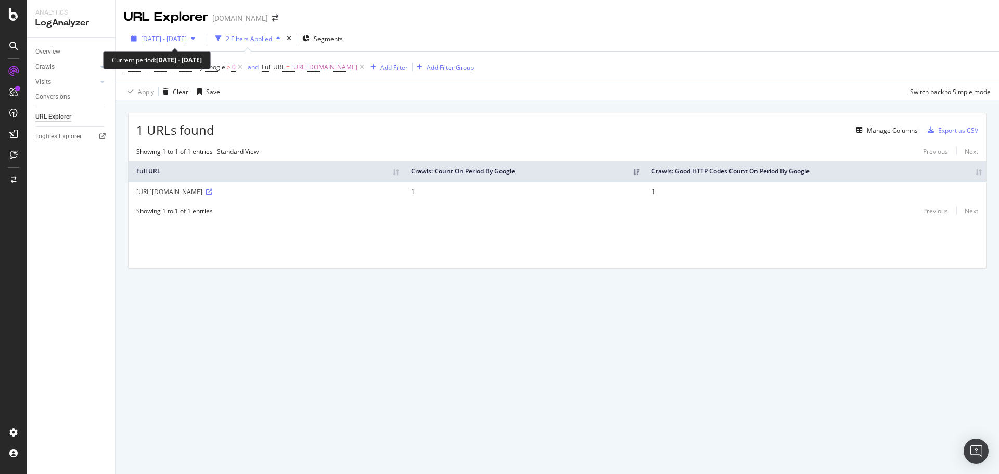
click at [187, 37] on span "[DATE] - [DATE]" at bounding box center [164, 38] width 46 height 9
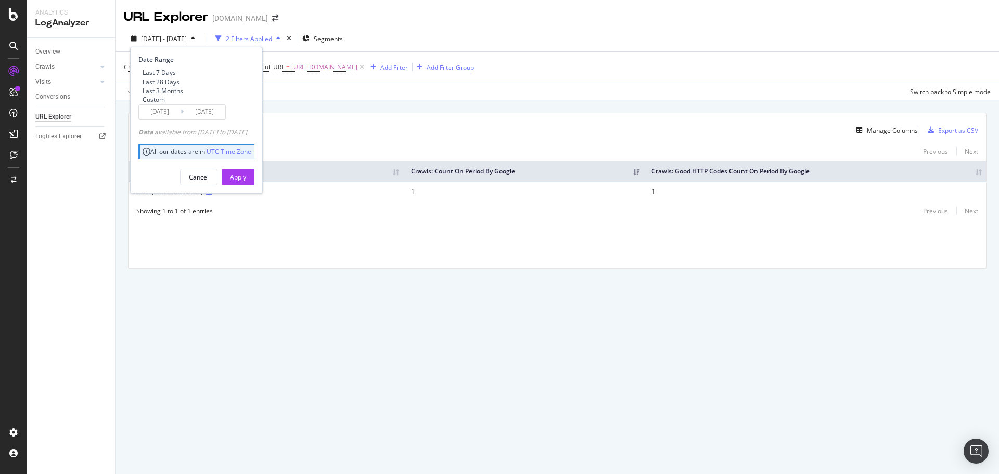
click at [322, 384] on div "URL Explorer [DOMAIN_NAME] [DATE] - [DATE] 2 Filters Applied Segments Date Rang…" at bounding box center [558, 237] width 884 height 474
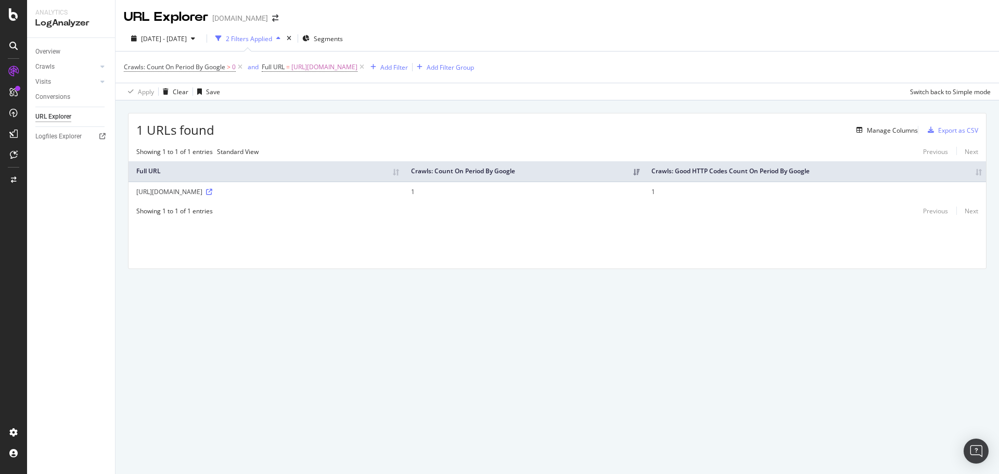
click at [189, 29] on div "[DATE] - [DATE] 2 Filters Applied Segments Crawls: Count On Period By Google > …" at bounding box center [558, 63] width 884 height 74
click at [187, 34] on span "[DATE] - [DATE]" at bounding box center [164, 38] width 46 height 9
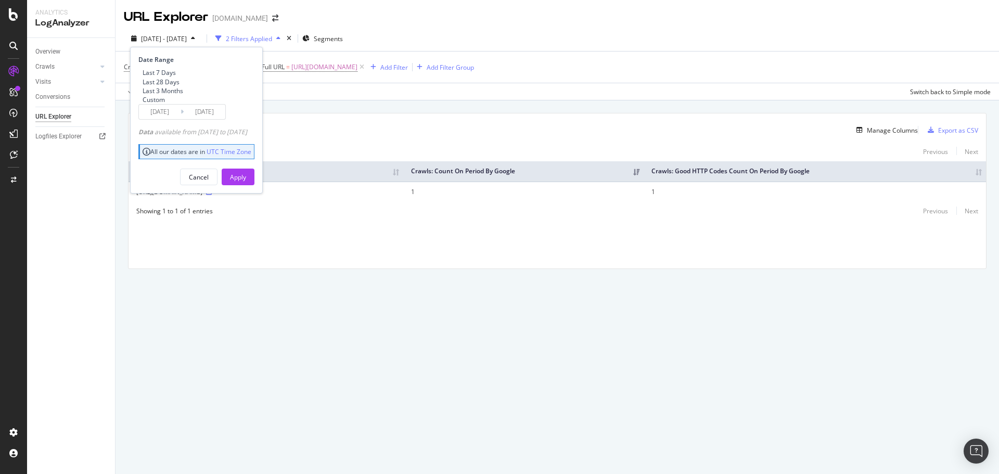
click at [170, 119] on input "[DATE]" at bounding box center [160, 112] width 42 height 15
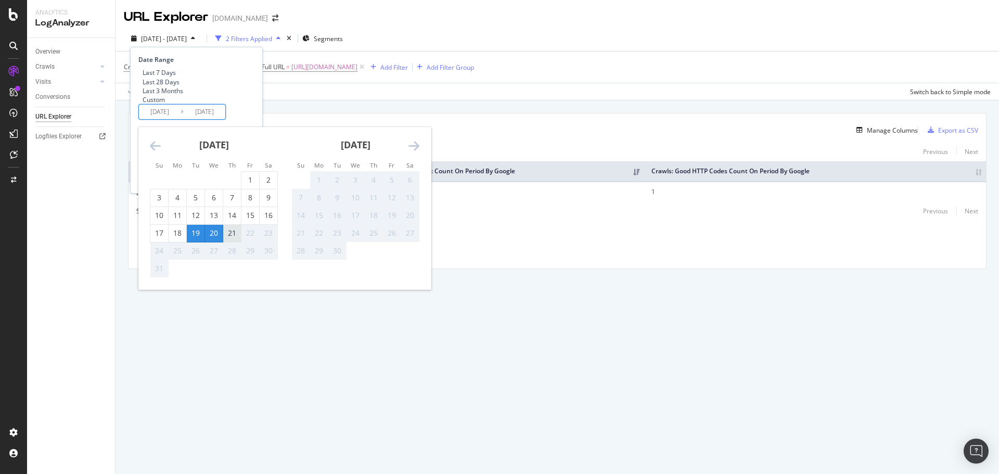
click at [226, 238] on div "21" at bounding box center [232, 233] width 18 height 10
click at [184, 238] on div "18" at bounding box center [178, 233] width 18 height 10
type input "[DATE]"
click at [216, 238] on div "20" at bounding box center [214, 233] width 18 height 10
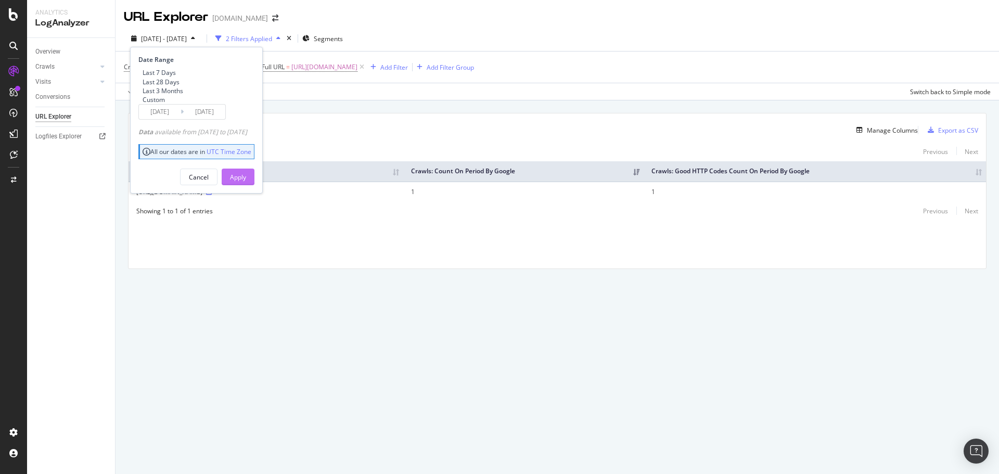
click at [248, 185] on button "Apply" at bounding box center [238, 177] width 33 height 17
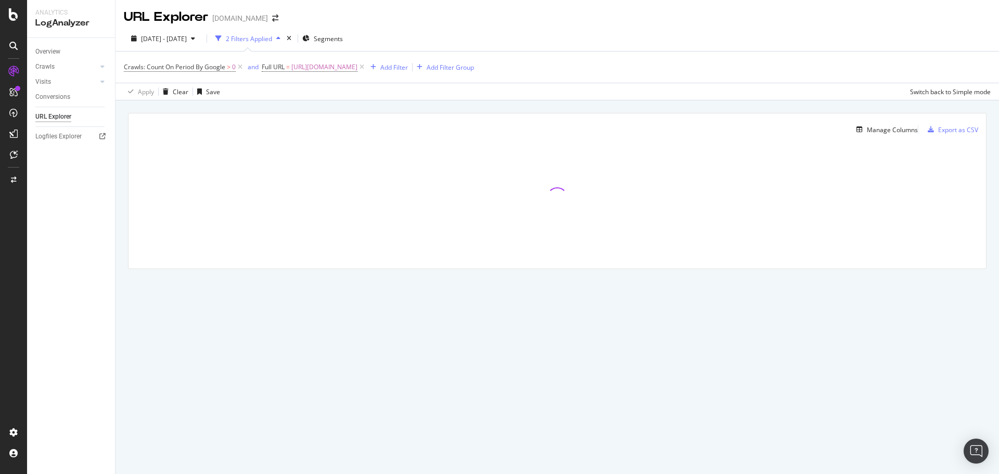
click at [320, 350] on div "URL Explorer [DOMAIN_NAME] [DATE] - [DATE] 2 Filters Applied Segments Crawls: C…" at bounding box center [558, 237] width 884 height 474
click at [358, 66] on span "[URL][DOMAIN_NAME]" at bounding box center [325, 67] width 66 height 15
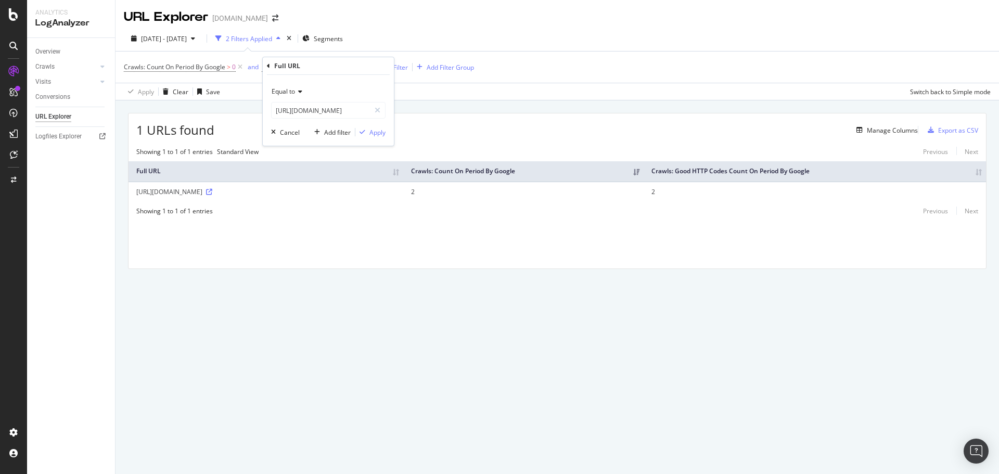
click at [526, 331] on div "URL Explorer [DOMAIN_NAME] [DATE] - [DATE] 2 Filters Applied Segments Crawls: C…" at bounding box center [558, 237] width 884 height 474
